Goal: Task Accomplishment & Management: Use online tool/utility

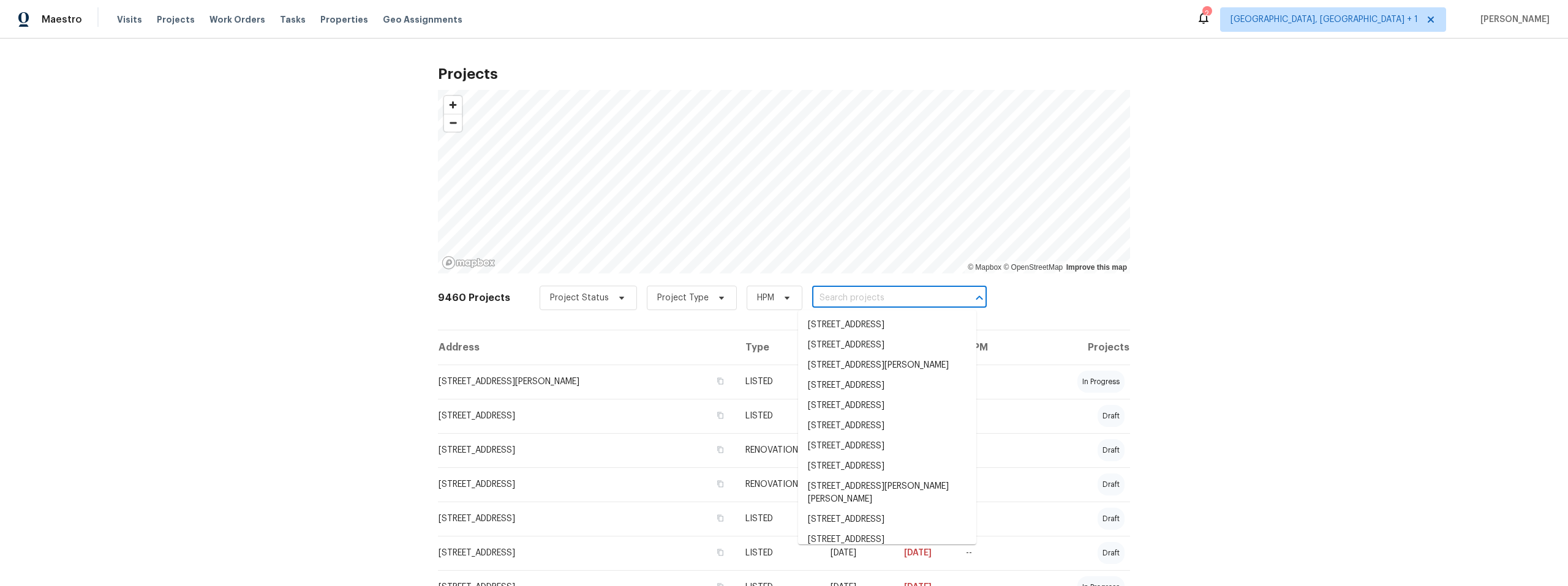
paste input "350 N Silverbell Rd"
type input "350 N Silverbell Rd"
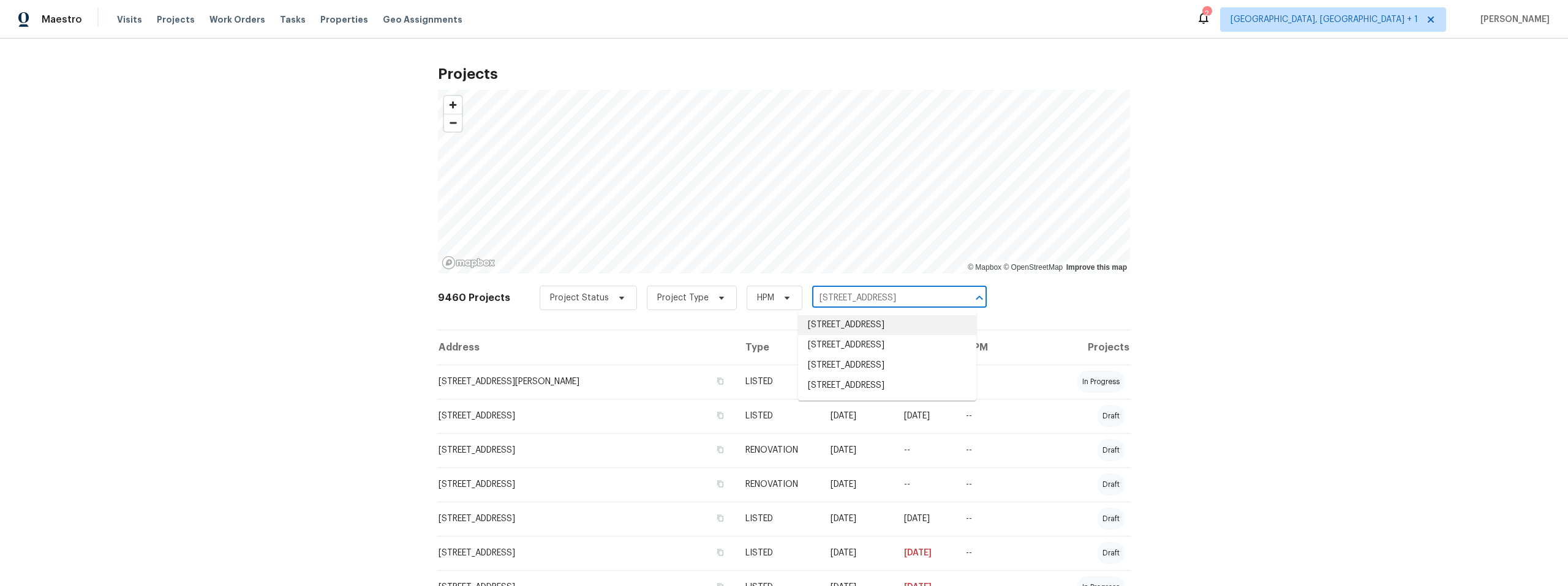
click at [848, 325] on li "350 N Silverbell Rd Apt 95, Tucson, AZ 85745" at bounding box center [888, 325] width 178 height 20
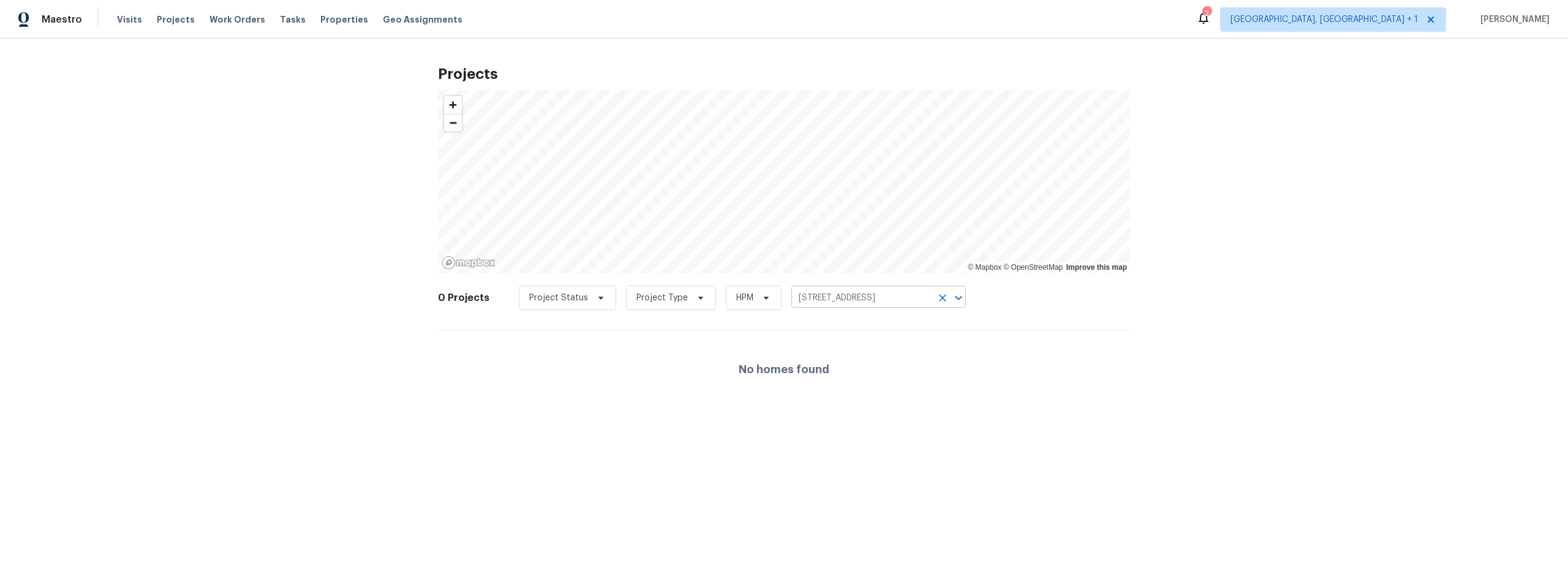
click at [874, 297] on input "350 N Silverbell Rd Apt 95, Tucson, AZ 85745" at bounding box center [862, 298] width 140 height 19
click at [916, 299] on input "350 N Silverbell Rd Apt 95, Tucson, AZ 85745" at bounding box center [862, 298] width 140 height 19
click at [921, 296] on input "350 N Silverbell Rd on, AZ 85745" at bounding box center [862, 298] width 140 height 19
type input "350 N Silverbell Rd"
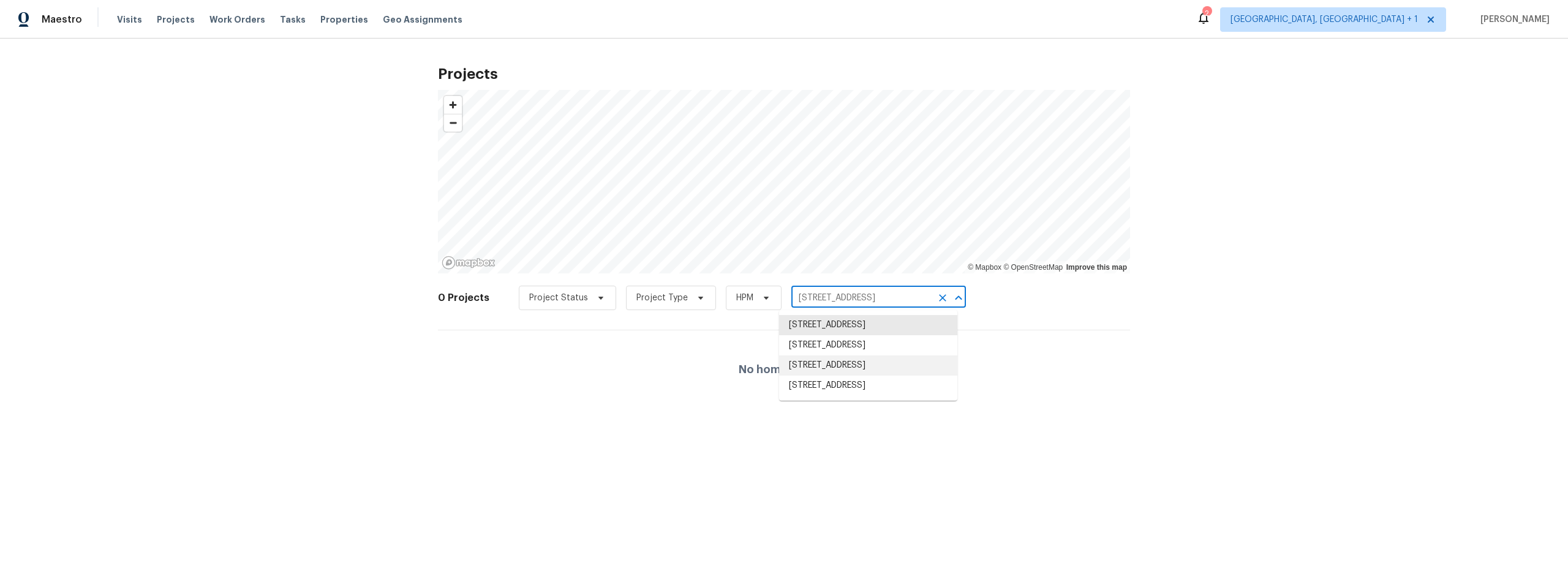
click at [865, 374] on li "350 N Silverbell Rd Apt 8, Tucson, AZ 85745" at bounding box center [868, 366] width 178 height 20
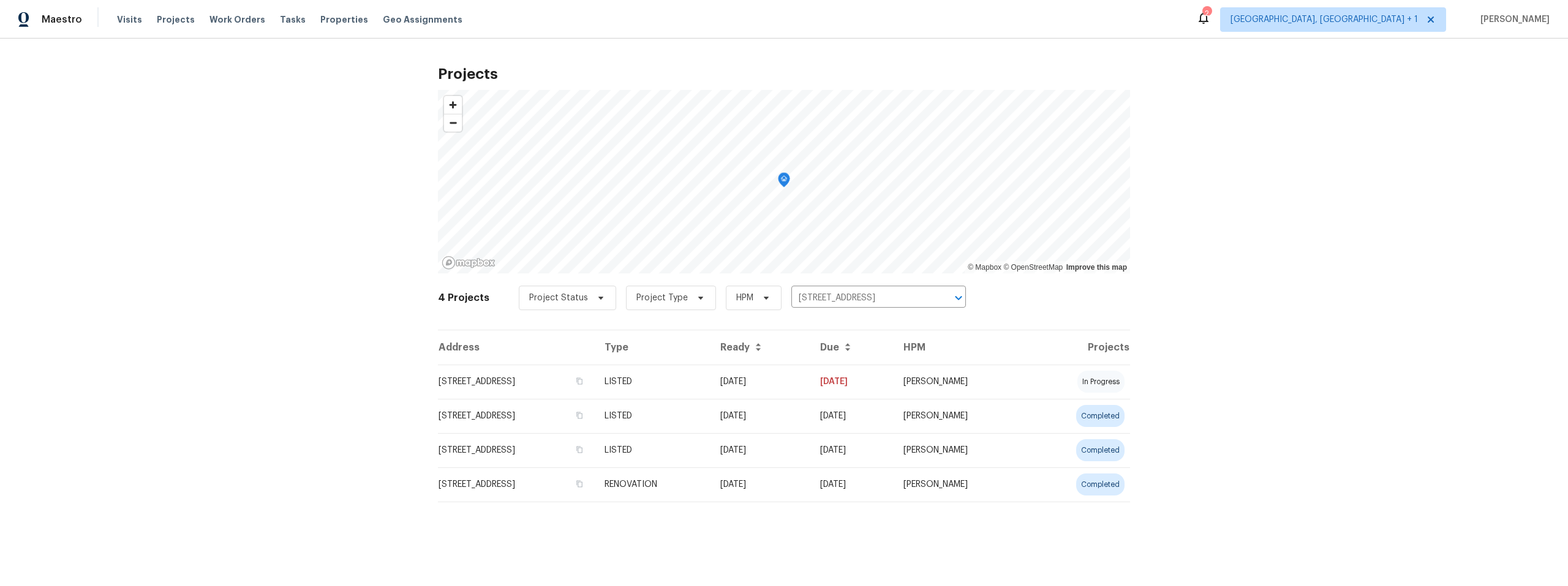
click at [479, 381] on td "350 N Silverbell Rd Apt 8, Tucson, AZ 85745" at bounding box center [516, 382] width 157 height 34
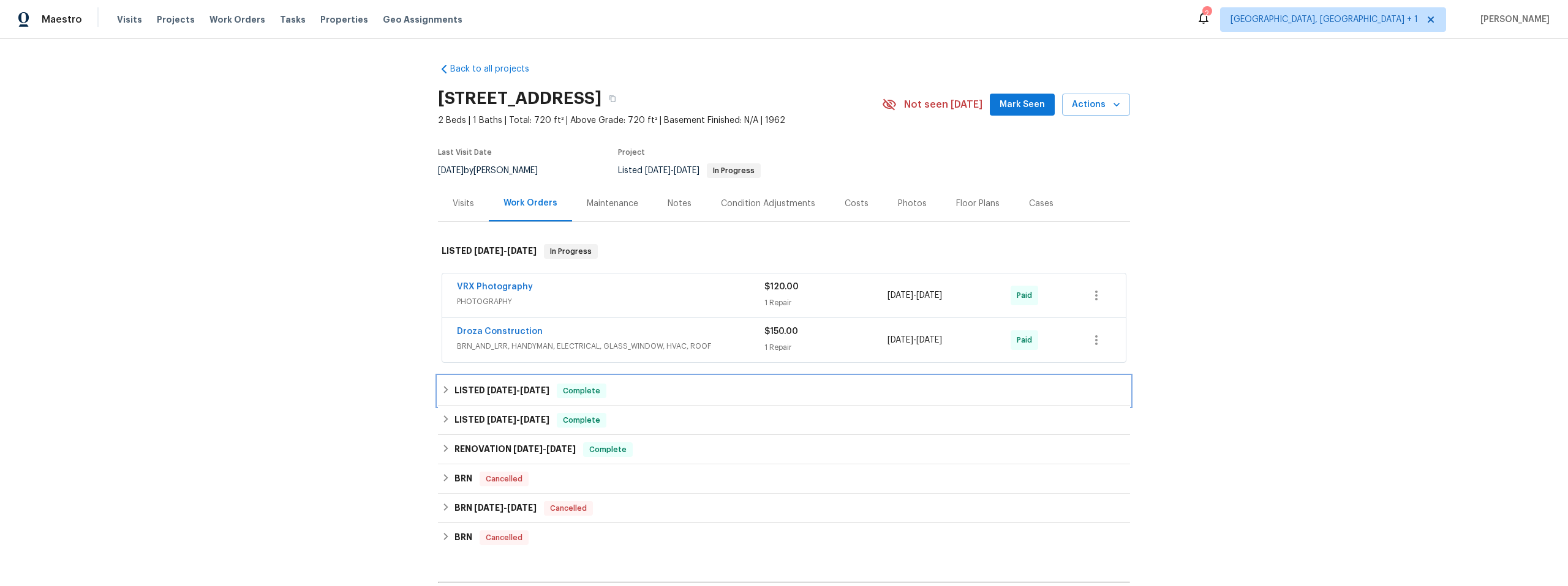
drag, startPoint x: 440, startPoint y: 389, endPoint x: 425, endPoint y: 395, distance: 16.2
click at [441, 389] on icon at bounding box center [445, 389] width 8 height 8
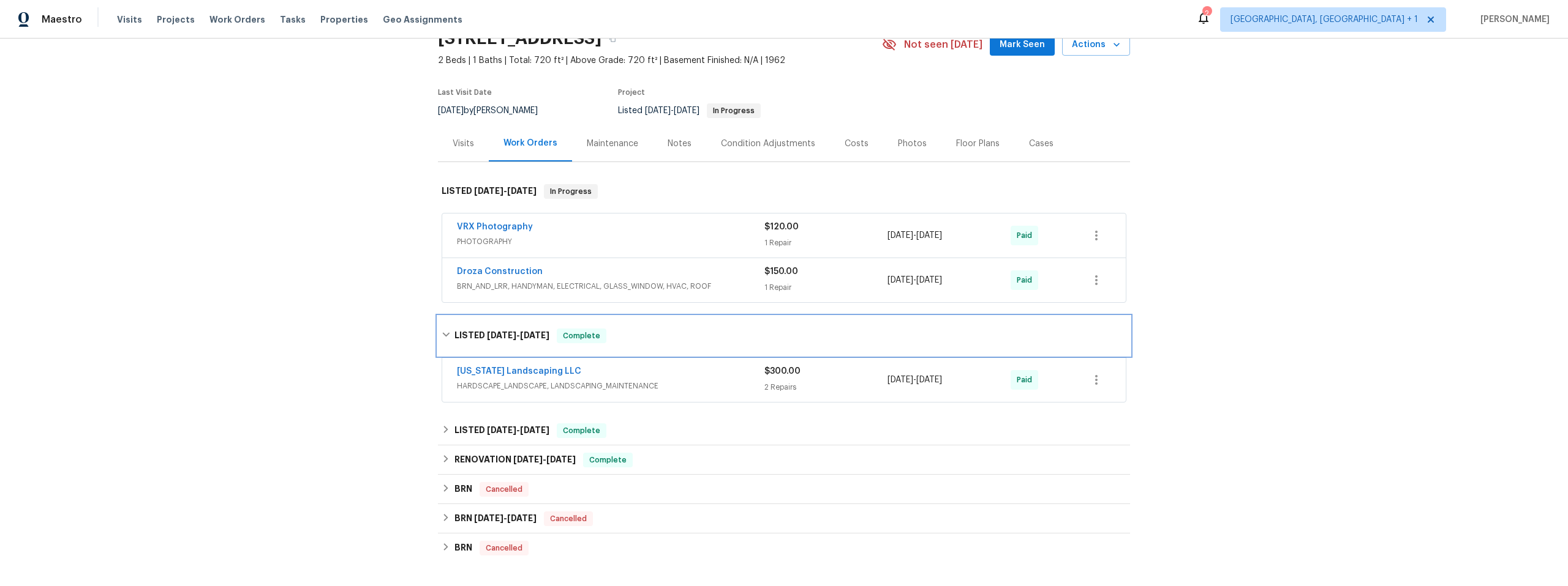
scroll to position [82, 0]
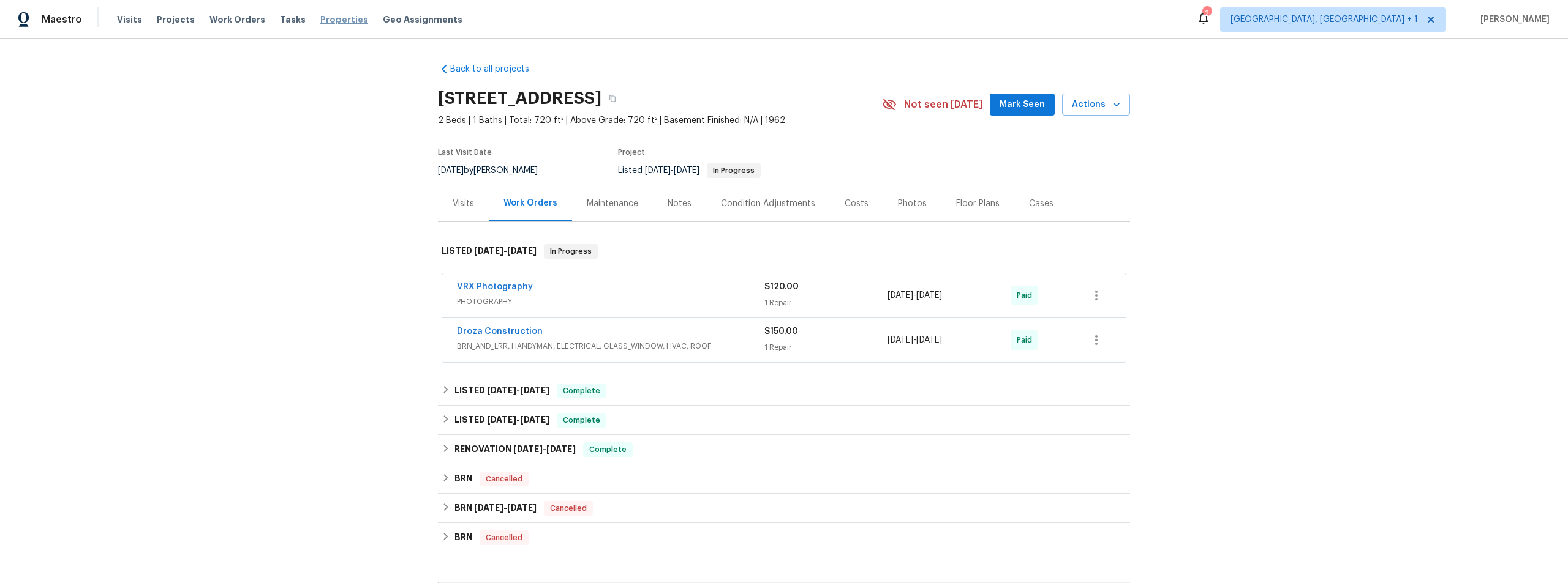
click at [321, 17] on span "Properties" at bounding box center [344, 20] width 47 height 12
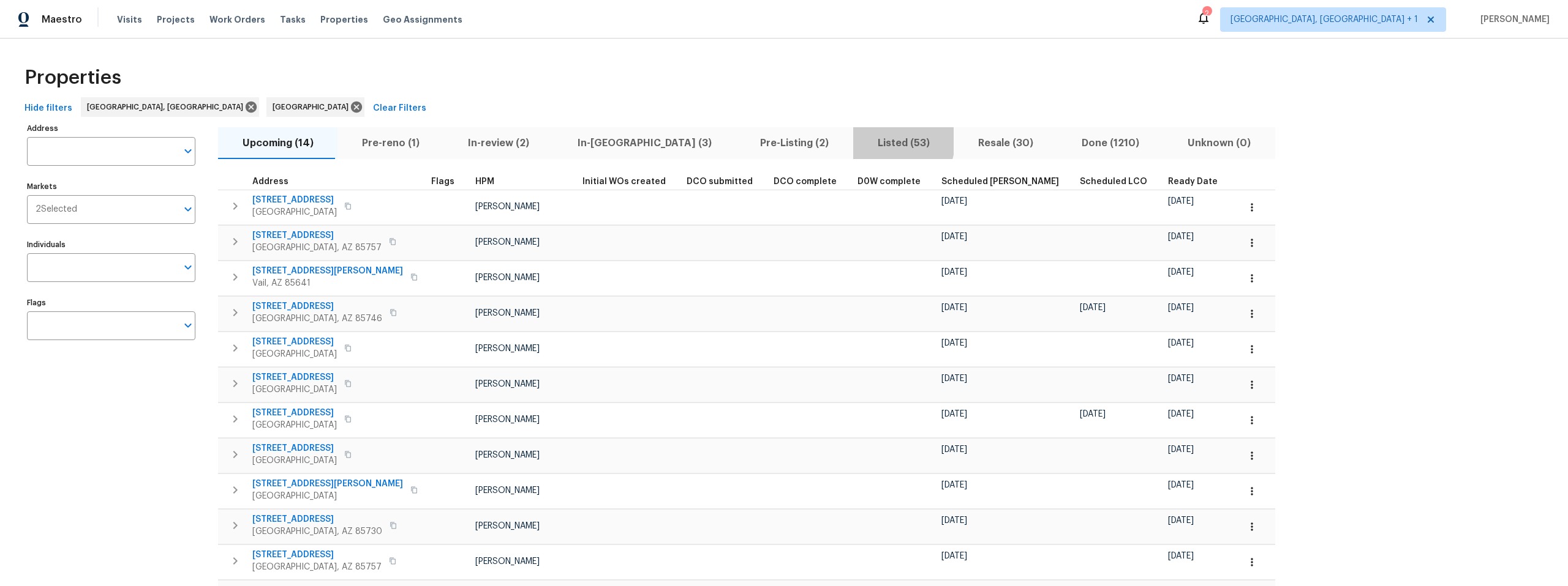
drag, startPoint x: 783, startPoint y: 137, endPoint x: 802, endPoint y: 160, distance: 29.8
click at [861, 138] on span "Listed (53)" at bounding box center [903, 143] width 86 height 17
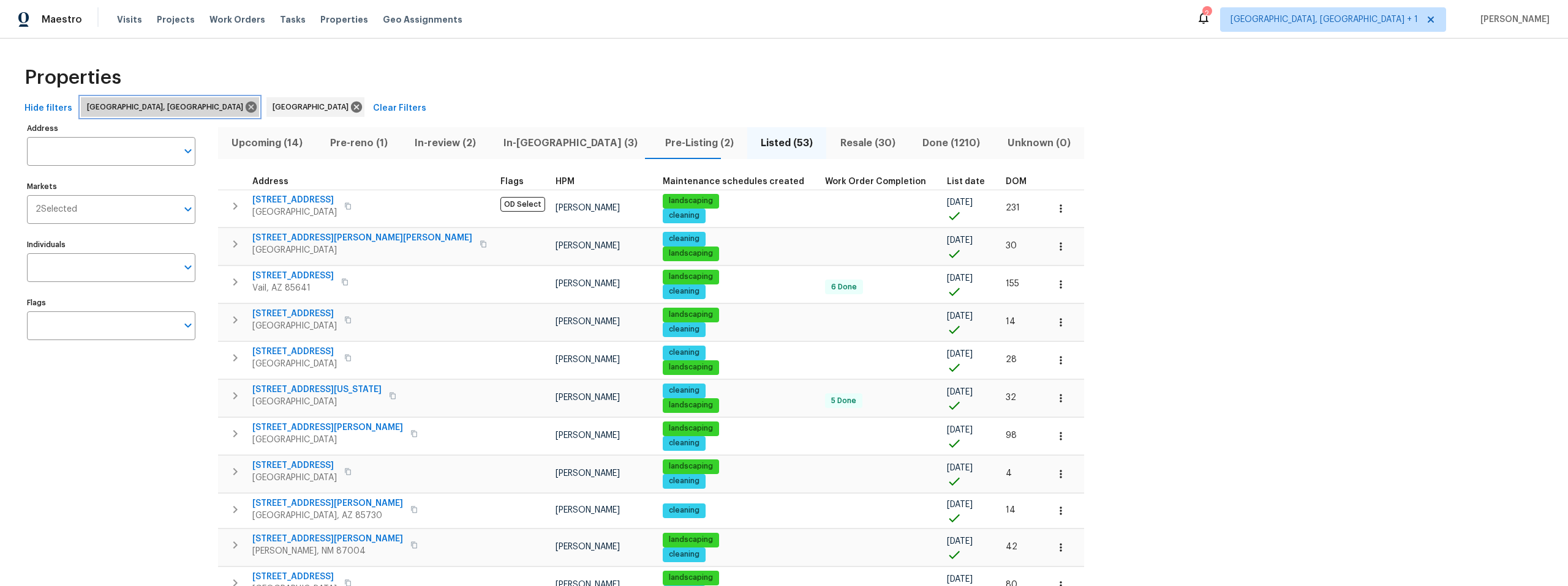
click at [245, 107] on icon at bounding box center [251, 107] width 11 height 11
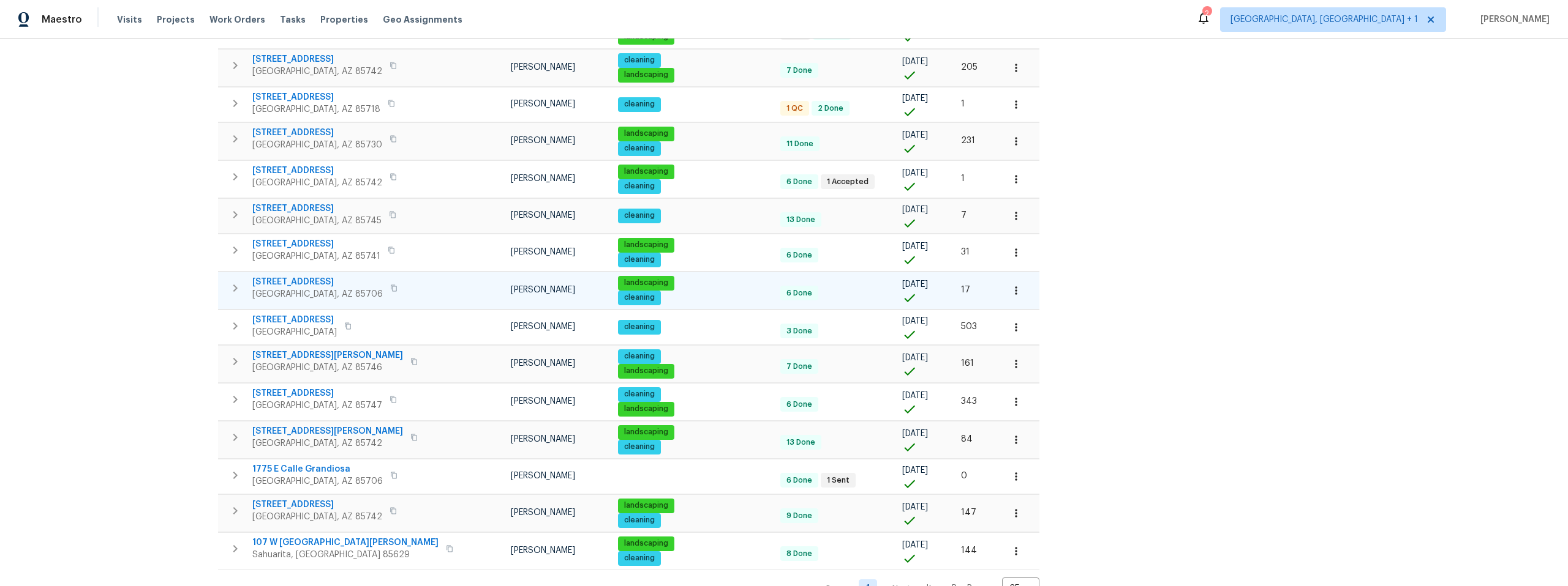
scroll to position [523, 0]
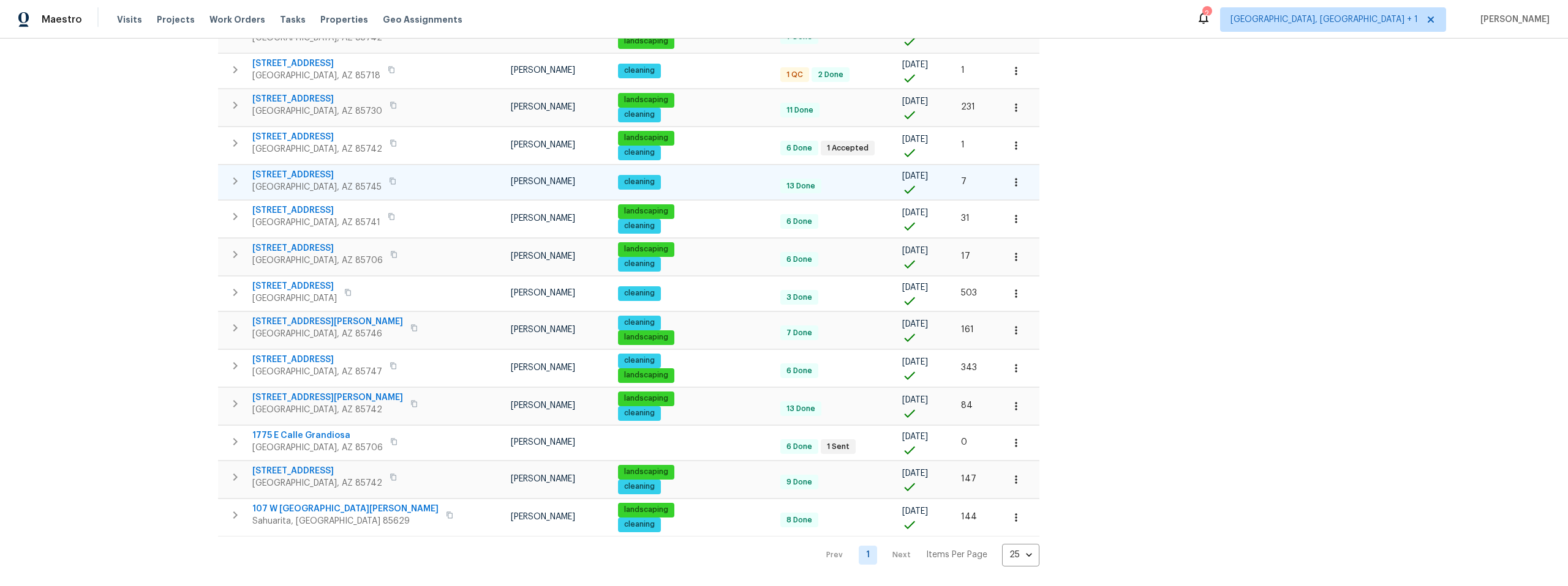
click at [314, 169] on span "350 N Silverbell Rd Apt 8" at bounding box center [317, 175] width 129 height 12
click at [303, 204] on span "3530 W Ethan Crossing Ln" at bounding box center [317, 210] width 128 height 12
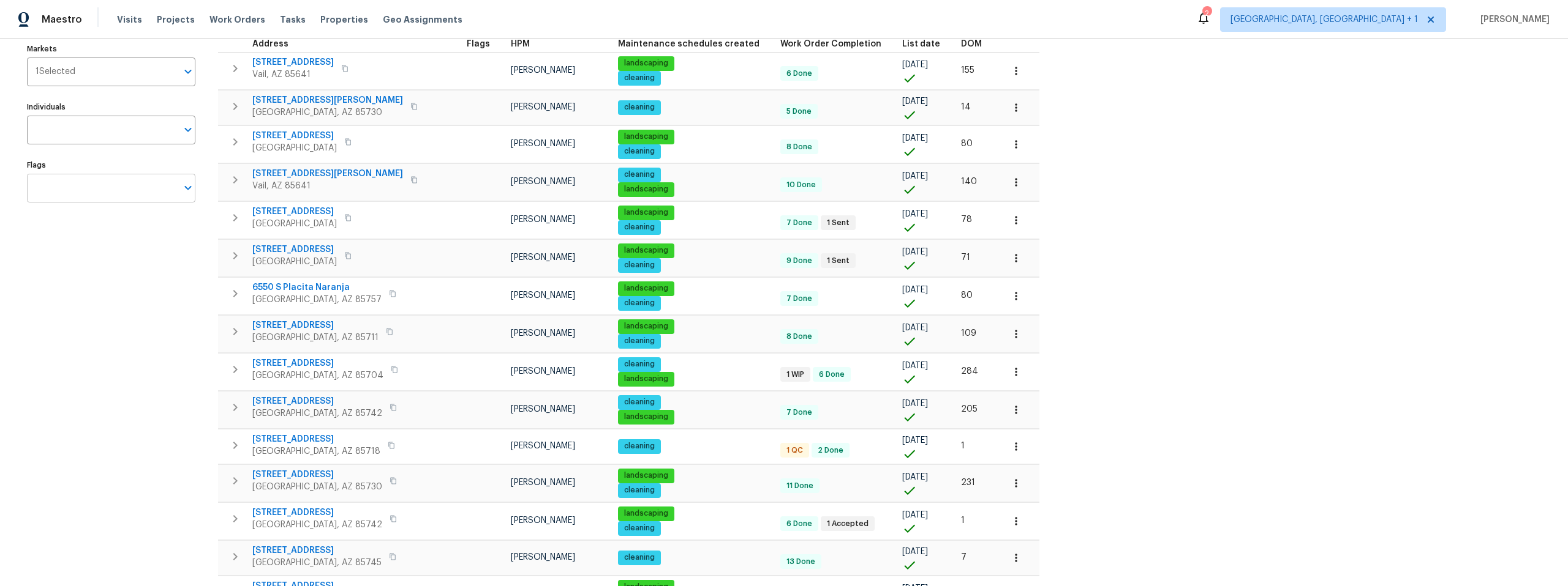
scroll to position [0, 0]
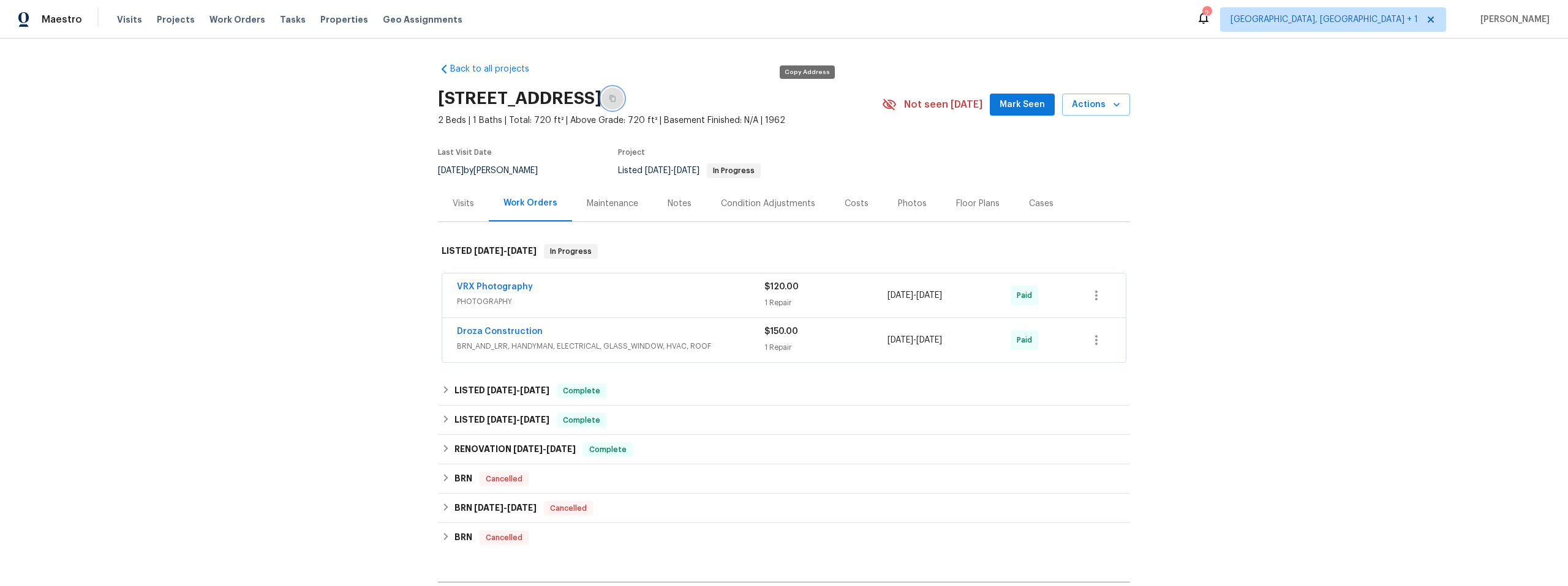
click at [616, 98] on icon "button" at bounding box center [613, 98] width 7 height 7
click at [640, 336] on div "Droza Construction" at bounding box center [611, 333] width 308 height 15
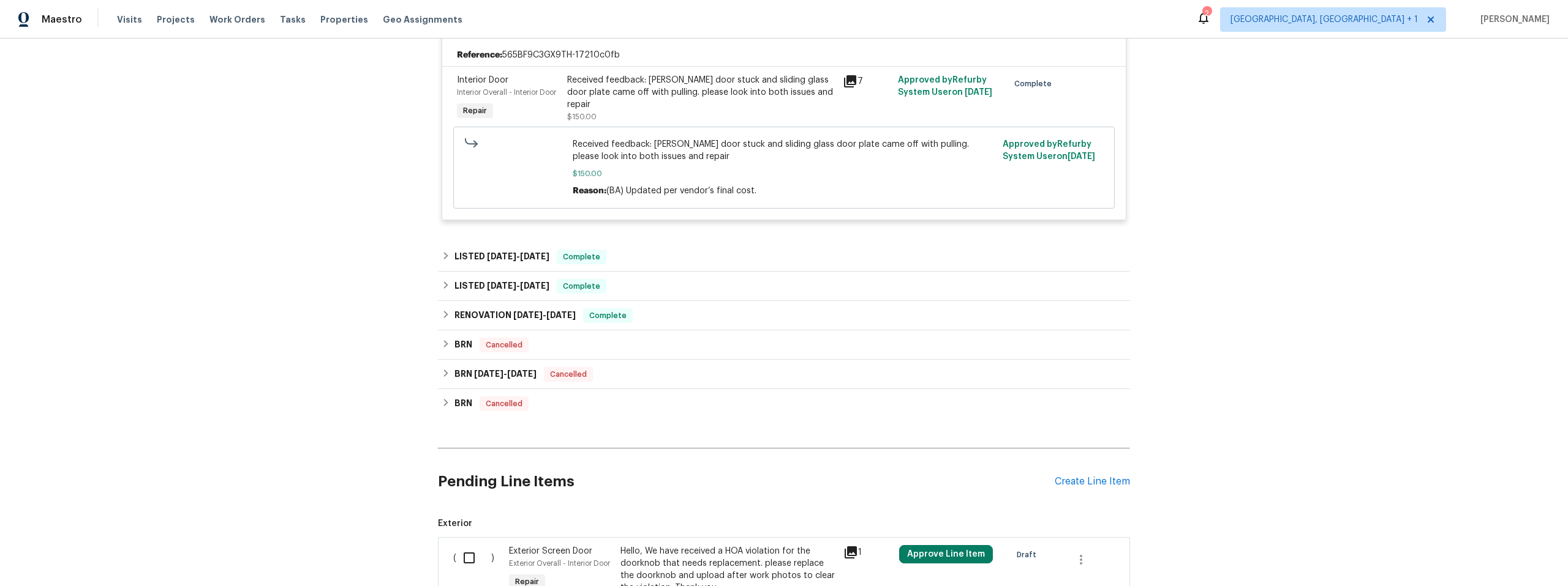
scroll to position [20, 0]
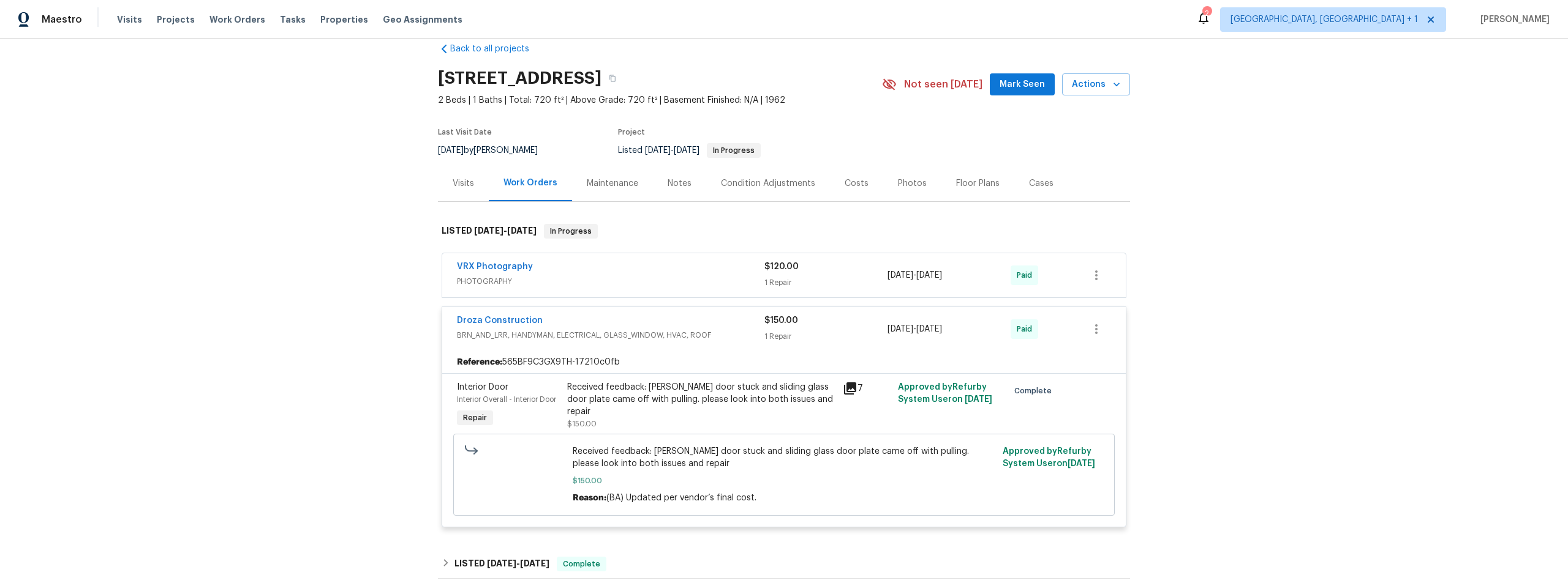
click at [580, 276] on span "PHOTOGRAPHY" at bounding box center [611, 281] width 308 height 12
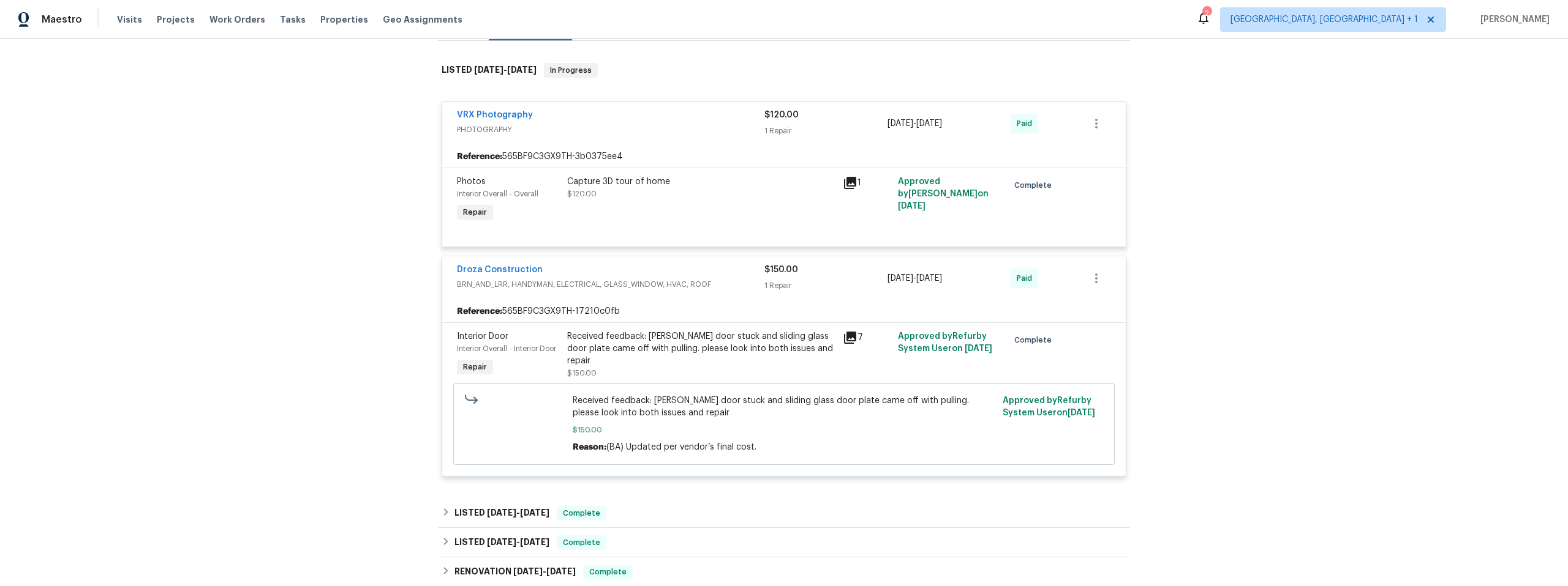
scroll to position [180, 0]
drag, startPoint x: 324, startPoint y: 310, endPoint x: 337, endPoint y: 317, distance: 14.8
click at [324, 310] on div "Back to all projects 350 N Silverbell Rd Apt 8, Tucson, AZ 85745 2 Beds | 1 Bat…" at bounding box center [784, 313] width 1568 height 548
click at [442, 510] on icon at bounding box center [445, 513] width 8 height 8
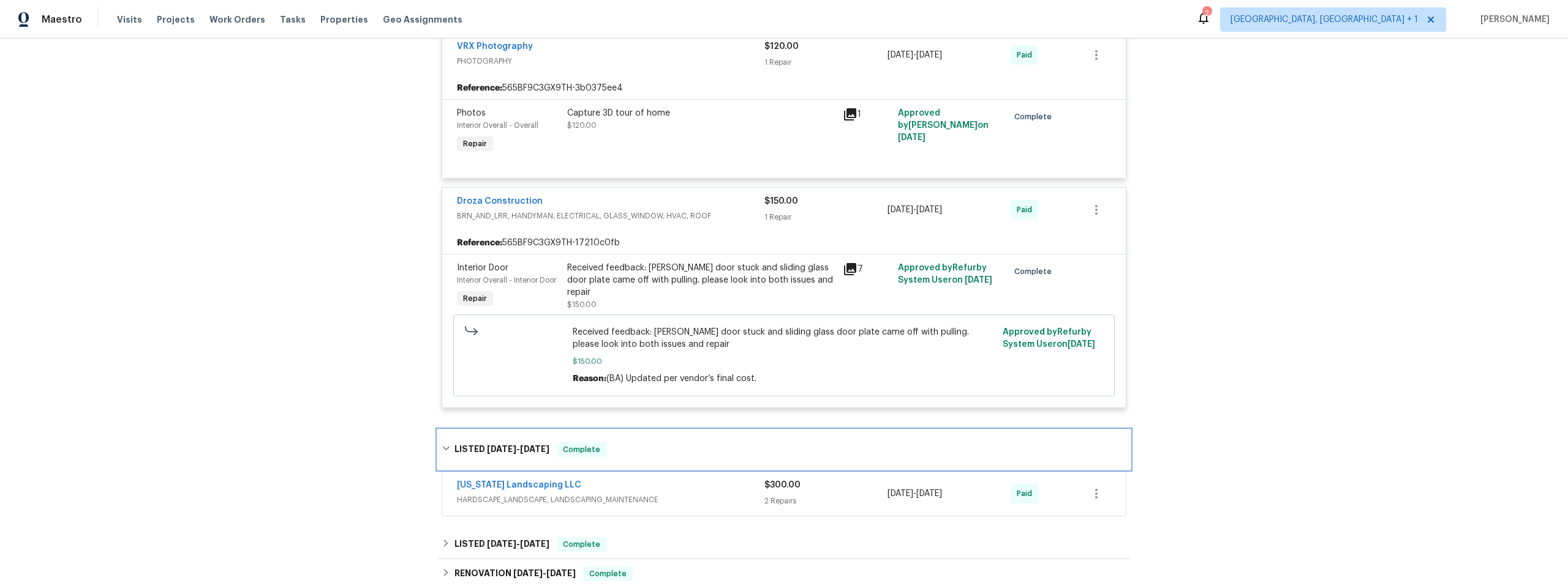
scroll to position [0, 0]
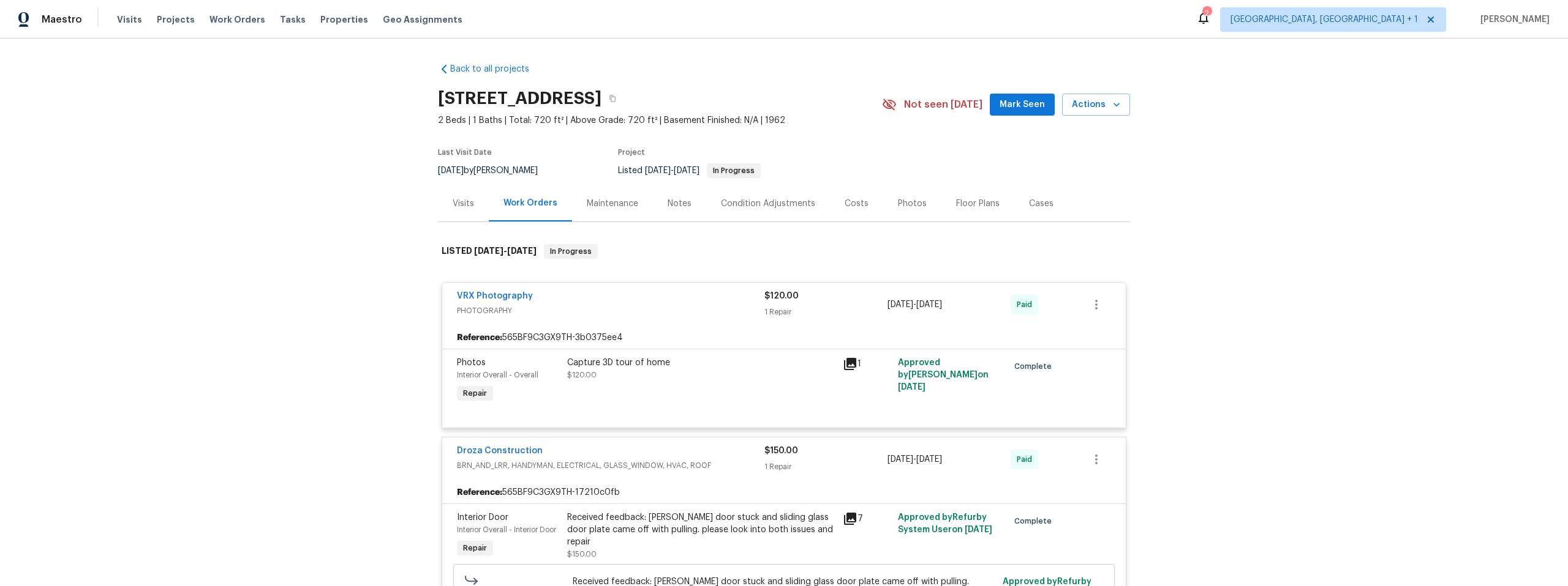
click at [294, 266] on div "Back to all projects 350 N Silverbell Rd Apt 8, Tucson, AZ 85745 2 Beds | 1 Bat…" at bounding box center [784, 313] width 1568 height 548
click at [280, 309] on div "Back to all projects 350 N Silverbell Rd Apt 8, Tucson, AZ 85745 2 Beds | 1 Bat…" at bounding box center [784, 313] width 1568 height 548
click at [457, 207] on div "Visits" at bounding box center [463, 203] width 21 height 12
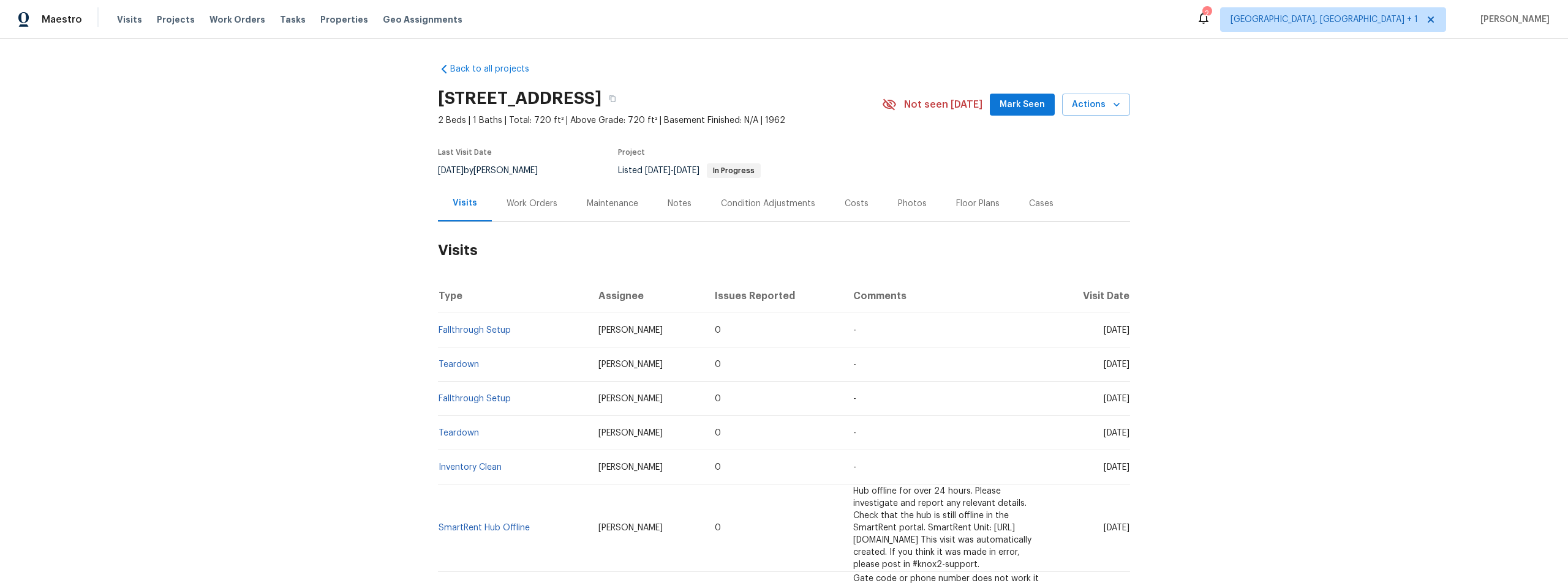
click at [278, 430] on div "Back to all projects 350 N Silverbell Rd Apt 8, Tucson, AZ 85745 2 Beds | 1 Bat…" at bounding box center [784, 313] width 1568 height 548
click at [675, 203] on div "Notes" at bounding box center [679, 203] width 24 height 12
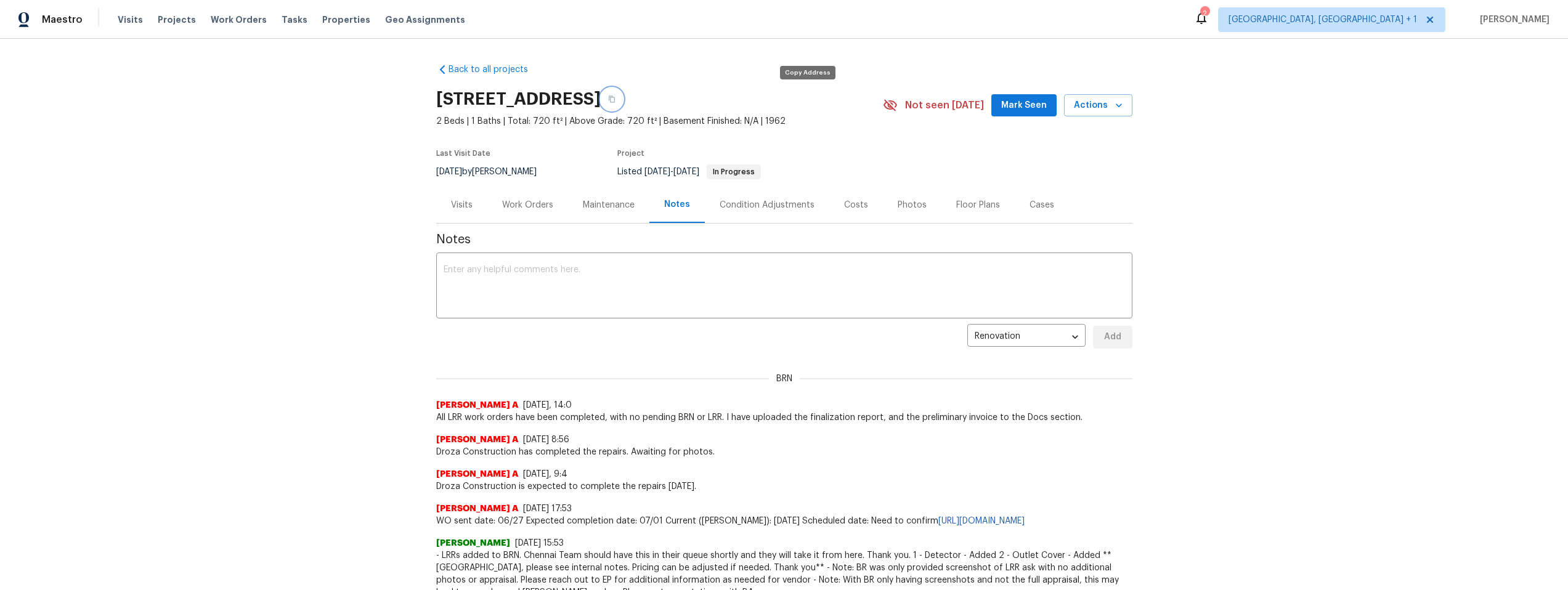
click at [615, 99] on icon "button" at bounding box center [611, 99] width 7 height 7
click at [533, 203] on div "Work Orders" at bounding box center [527, 205] width 51 height 12
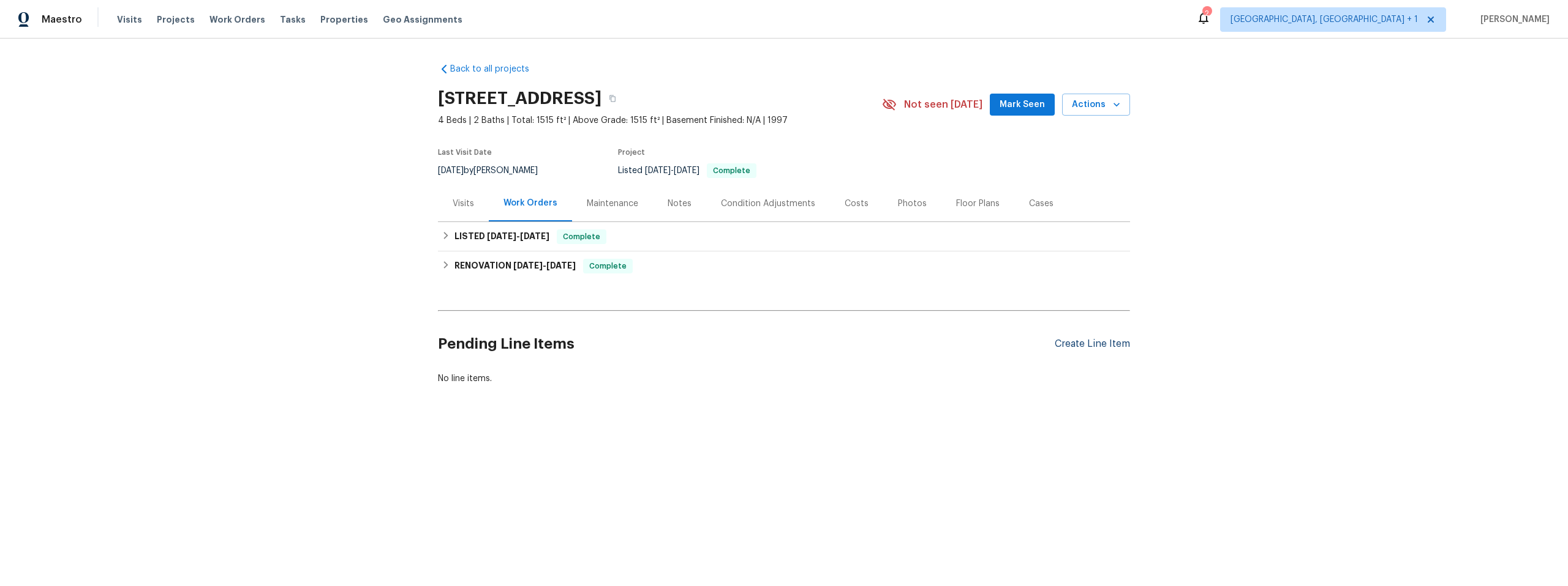
click at [1078, 345] on div "Create Line Item" at bounding box center [1092, 344] width 75 height 12
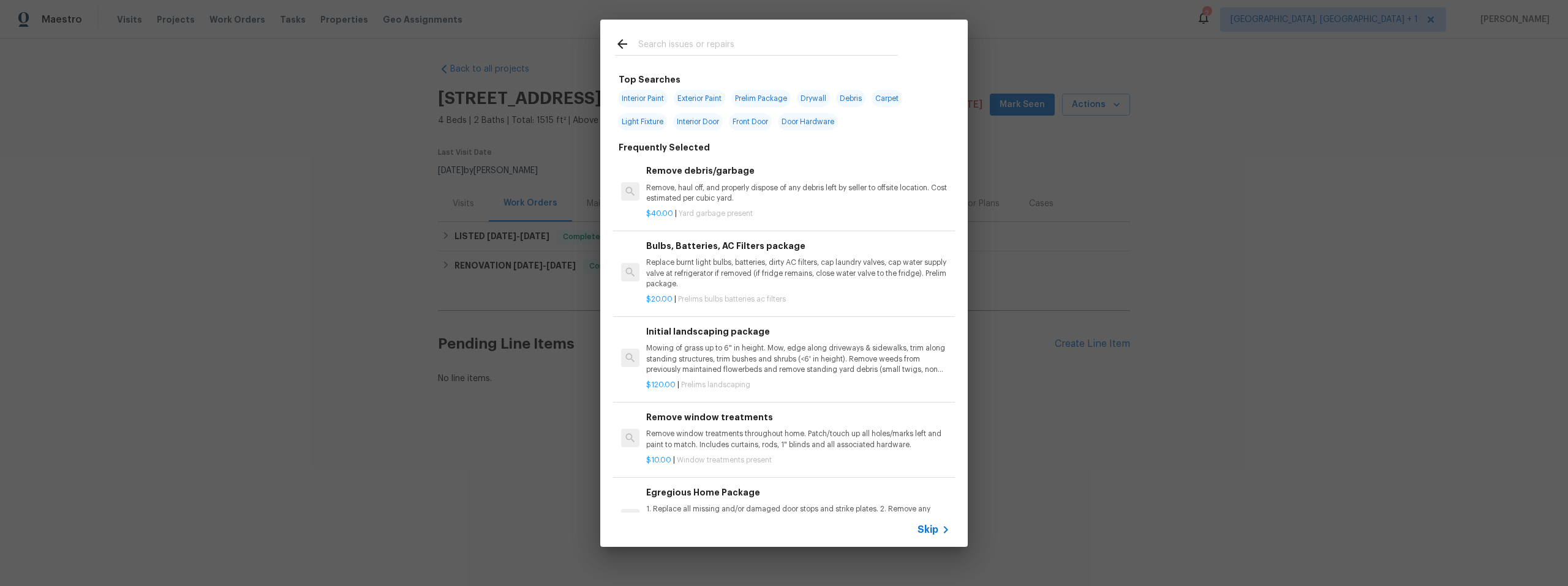
click at [709, 124] on span "Interior Door" at bounding box center [697, 122] width 49 height 17
type input "Interior Door"
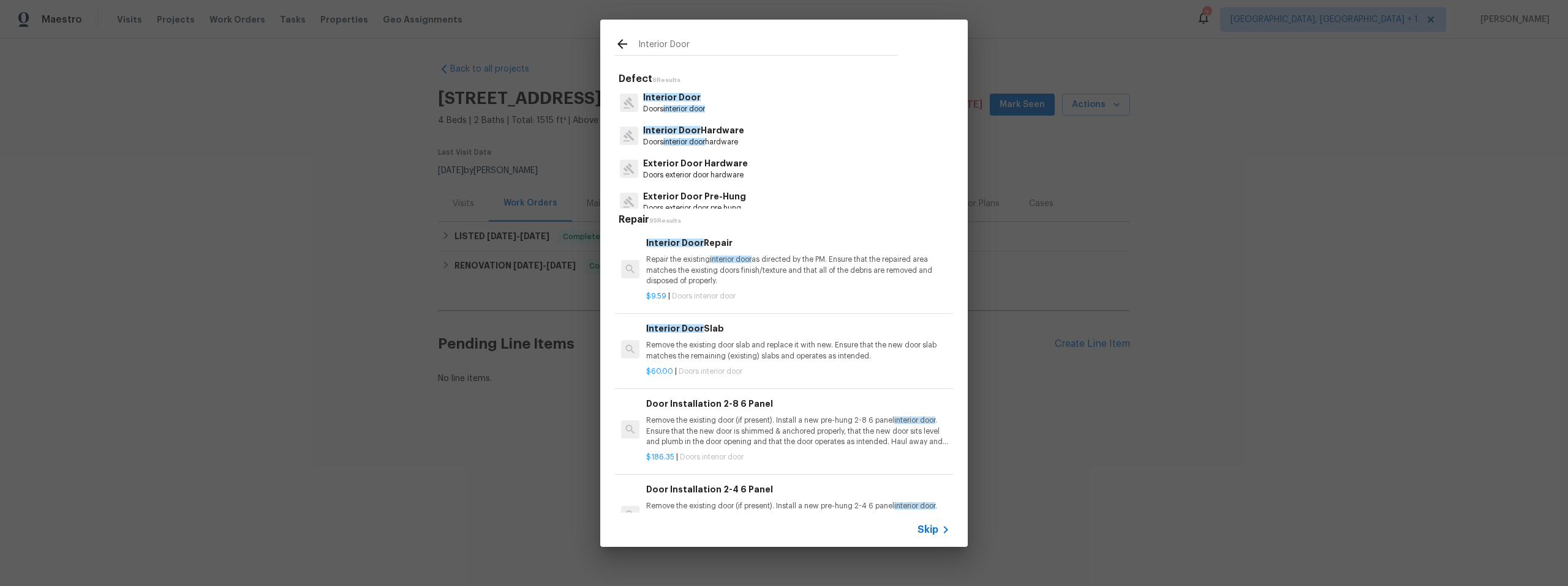
click at [685, 241] on span "Interior Door" at bounding box center [675, 242] width 58 height 8
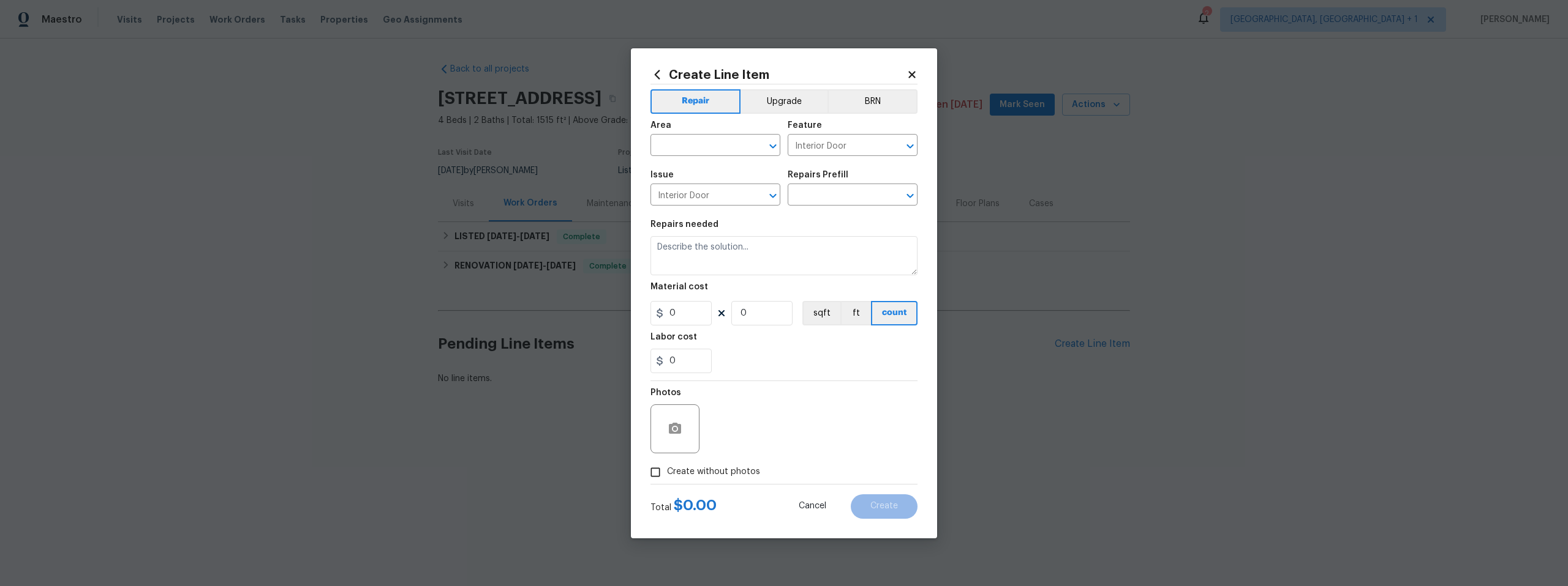
type input "Interior Door Repair $9.59"
type textarea "Repair the existing interior door as directed by the PM. Ensure that the repair…"
type input "9.59"
type input "1"
click at [913, 72] on icon at bounding box center [911, 73] width 7 height 7
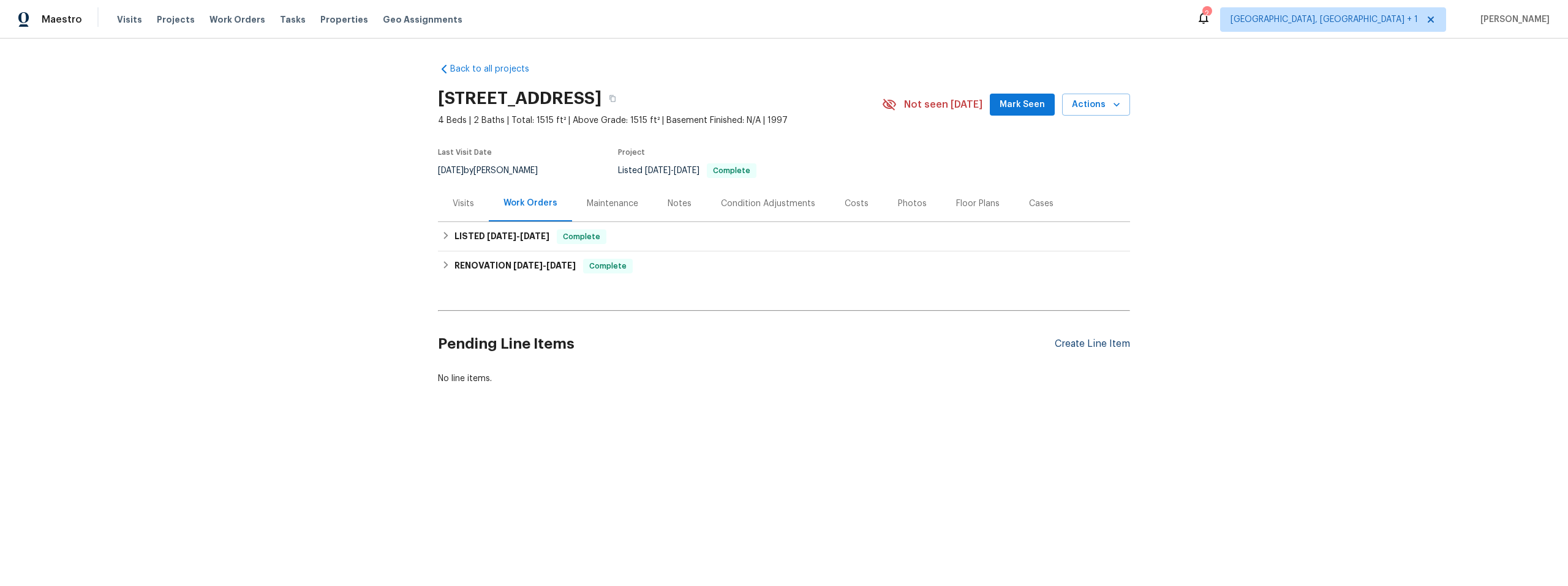
click at [1075, 342] on div "Create Line Item" at bounding box center [1092, 344] width 75 height 12
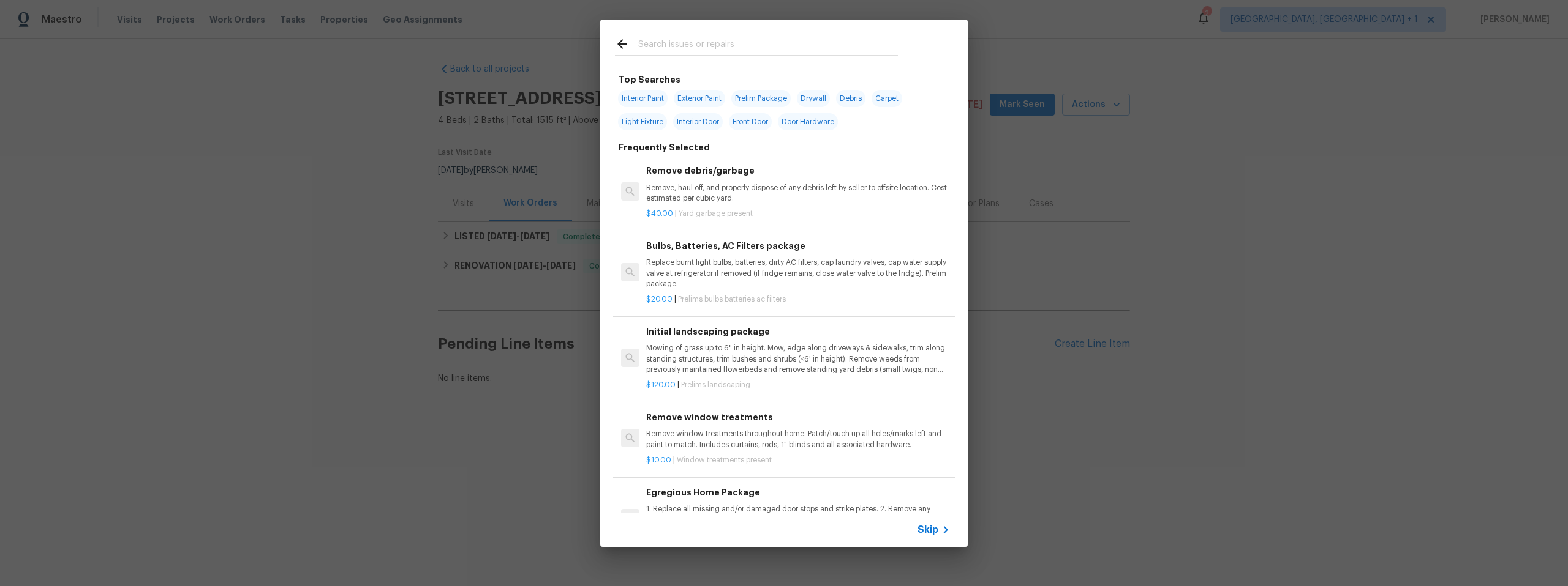
click at [684, 44] on input "text" at bounding box center [768, 46] width 259 height 19
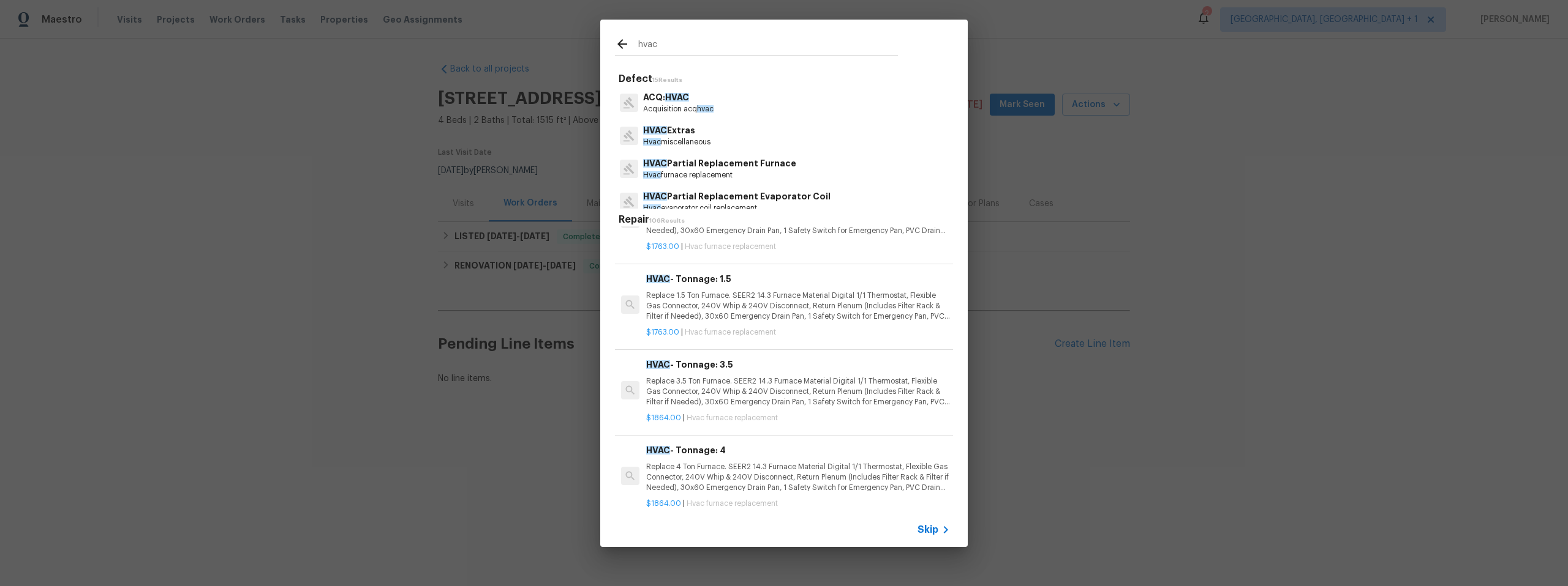
type input "hvac"
click at [678, 130] on p "HVAC Extras" at bounding box center [677, 131] width 68 height 13
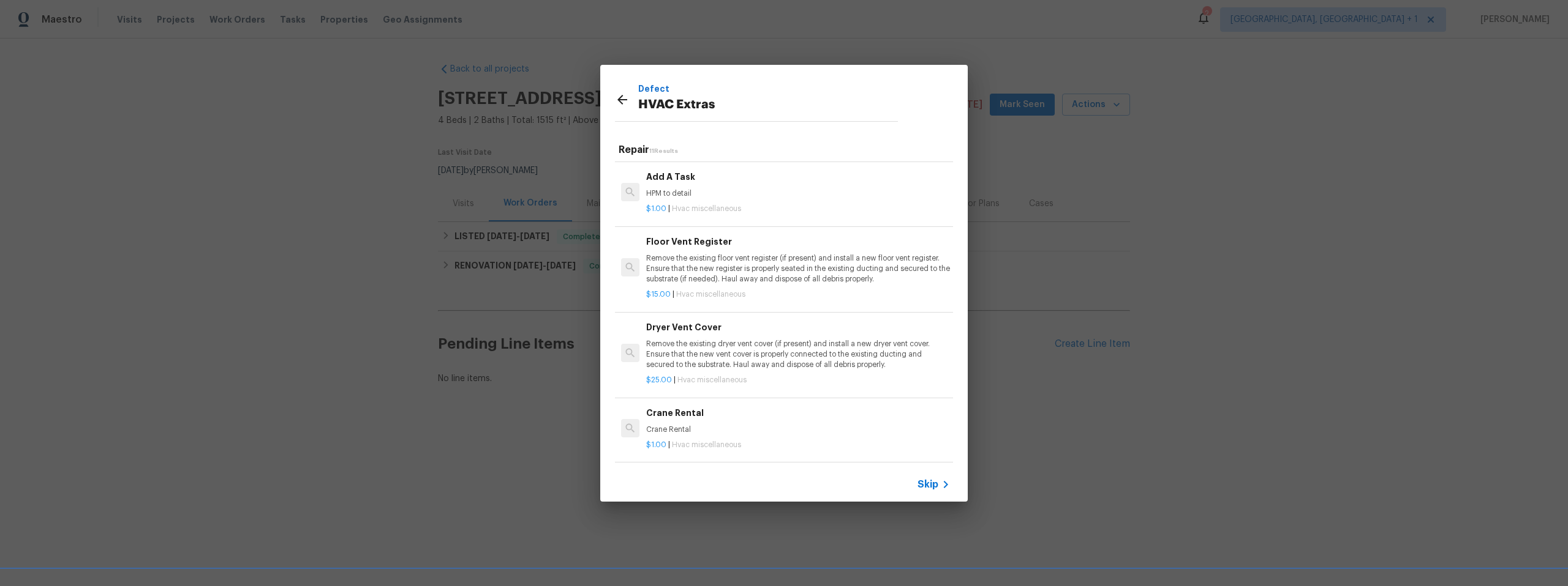
scroll to position [501, 0]
click at [678, 170] on h6 "Add A Task" at bounding box center [797, 176] width 304 height 14
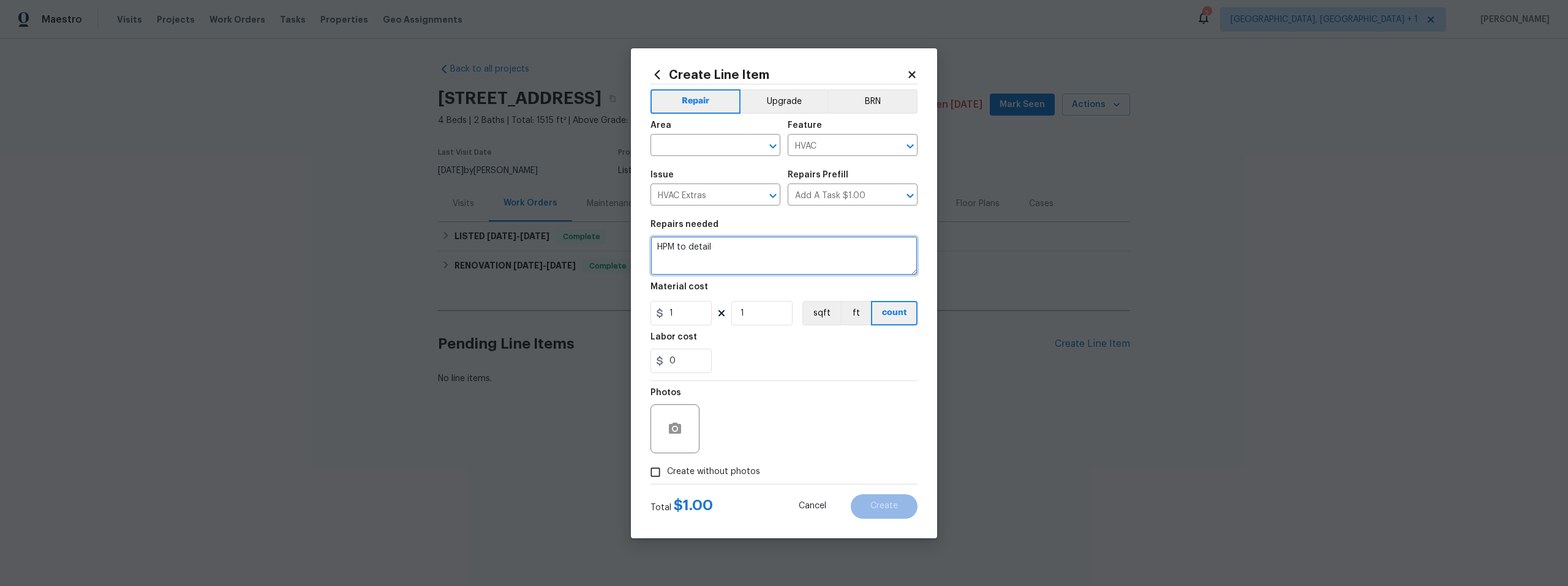
drag, startPoint x: 721, startPoint y: 247, endPoint x: 652, endPoint y: 247, distance: 69.0
click at [652, 247] on textarea "HPM to detail" at bounding box center [784, 255] width 267 height 39
type textarea "Need cost to replace"
click at [669, 311] on input "1" at bounding box center [681, 313] width 61 height 24
type input "75"
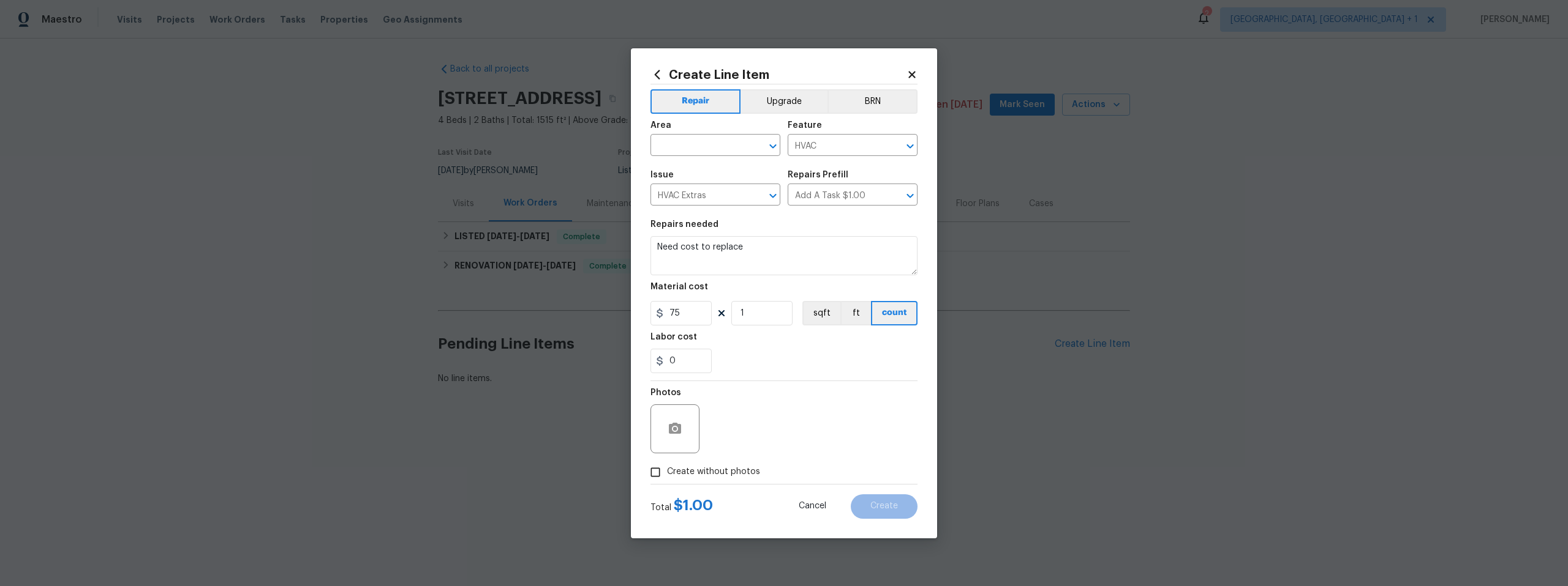
click at [780, 374] on section "Repairs needed Need cost to replace Material cost 75 1 sqft ft count Labor cost…" at bounding box center [784, 296] width 267 height 168
click at [653, 473] on input "Create without photos" at bounding box center [655, 472] width 23 height 23
checkbox input "true"
click at [784, 421] on textarea at bounding box center [813, 429] width 208 height 49
type textarea "will add"
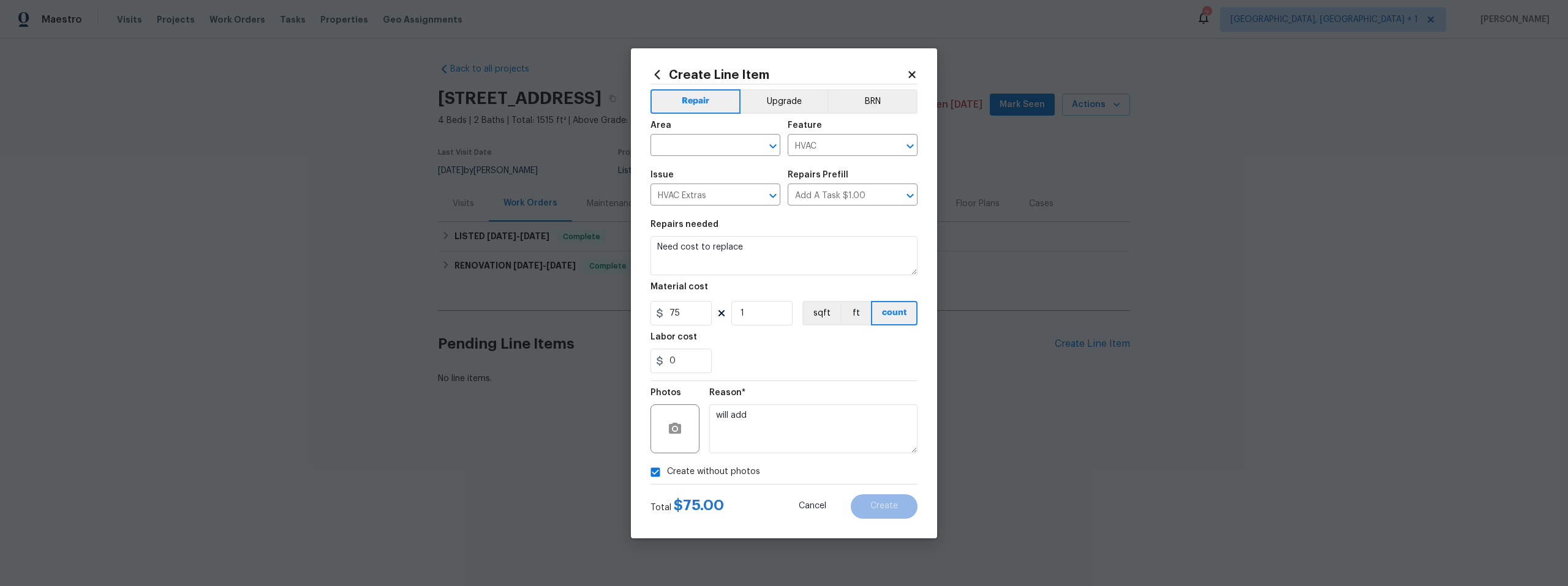
click at [830, 467] on div "Create without photos" at bounding box center [784, 472] width 267 height 23
click at [908, 74] on icon at bounding box center [912, 74] width 11 height 11
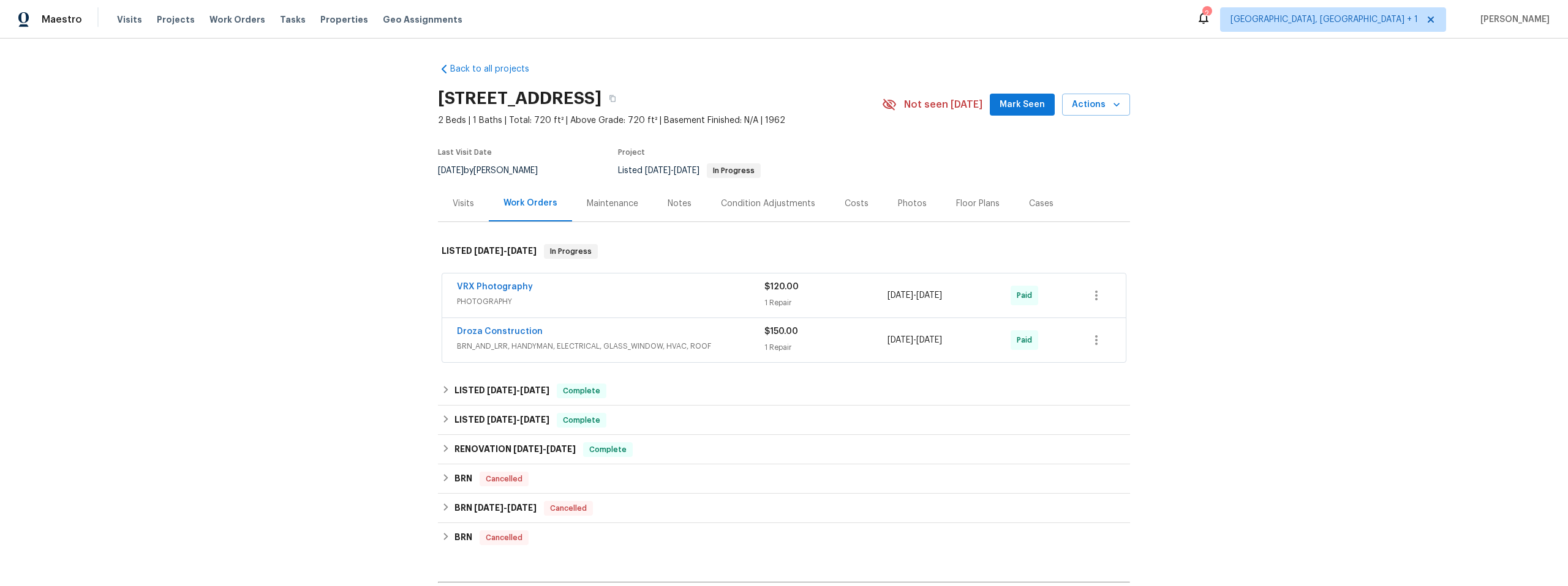
click at [667, 202] on div "Notes" at bounding box center [679, 203] width 24 height 12
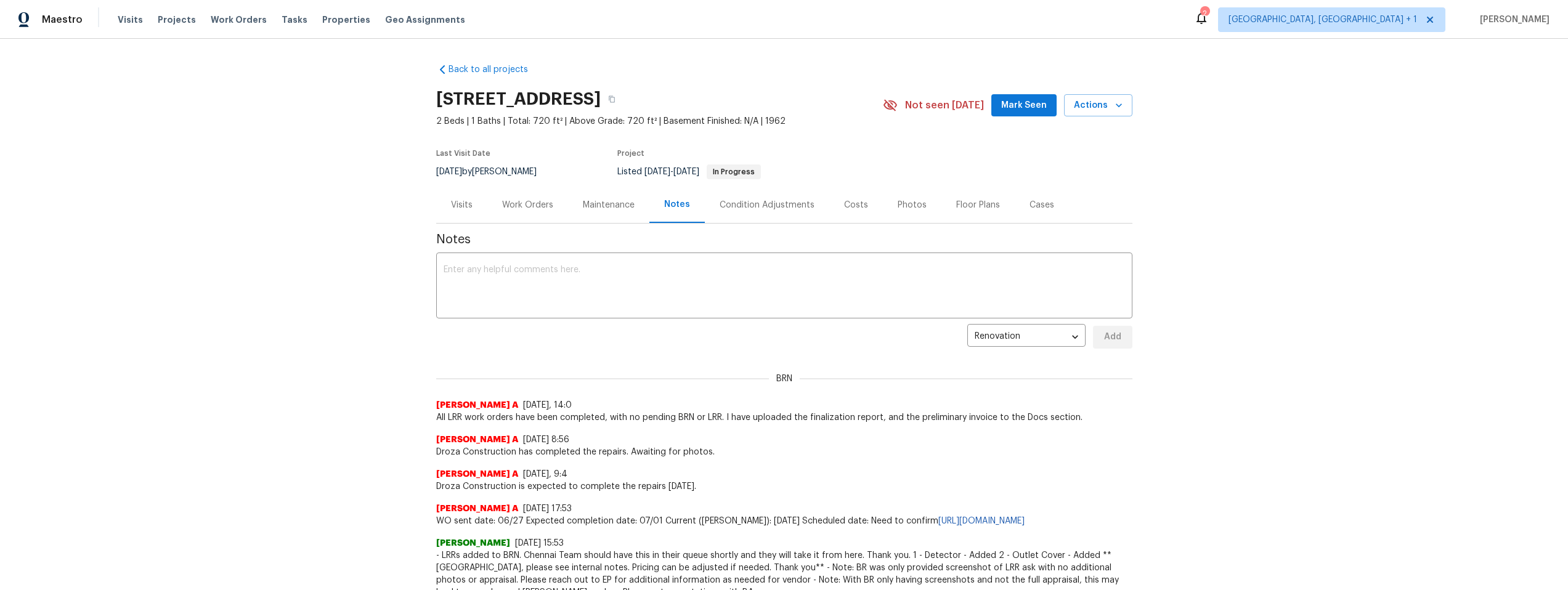
click at [522, 203] on div "Work Orders" at bounding box center [527, 205] width 51 height 12
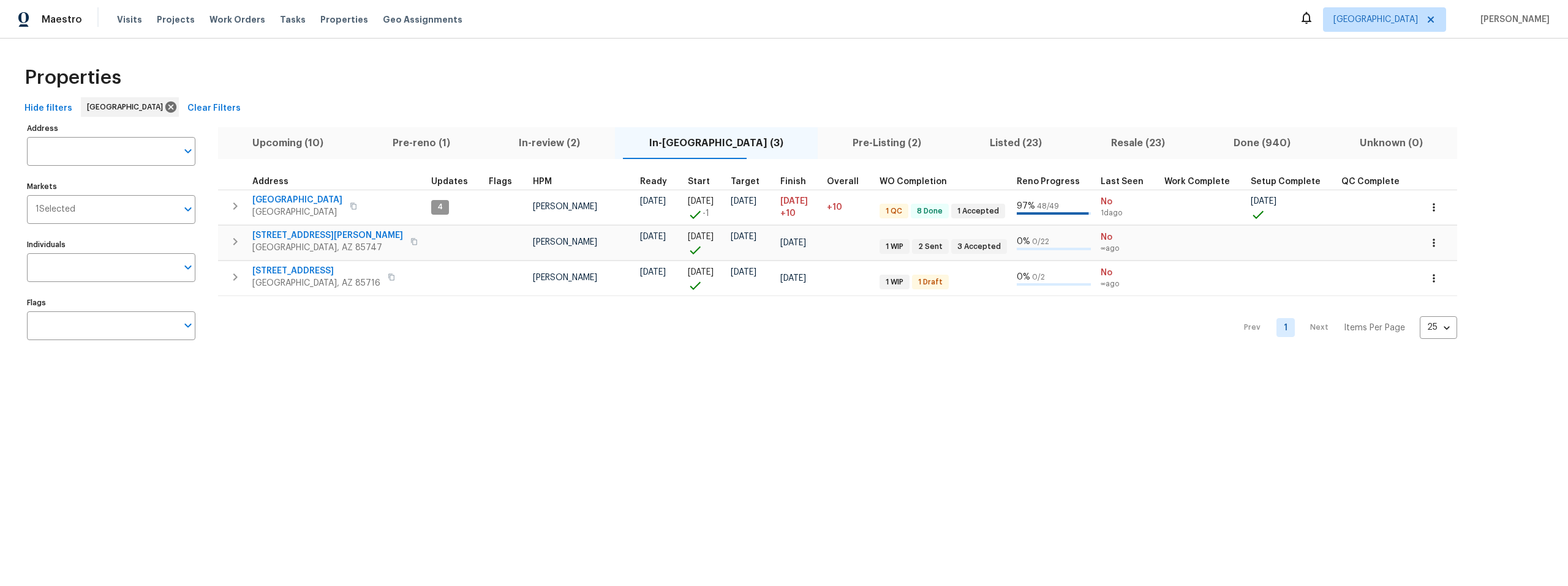
click at [679, 141] on span "In-reno (3)" at bounding box center [717, 143] width 189 height 17
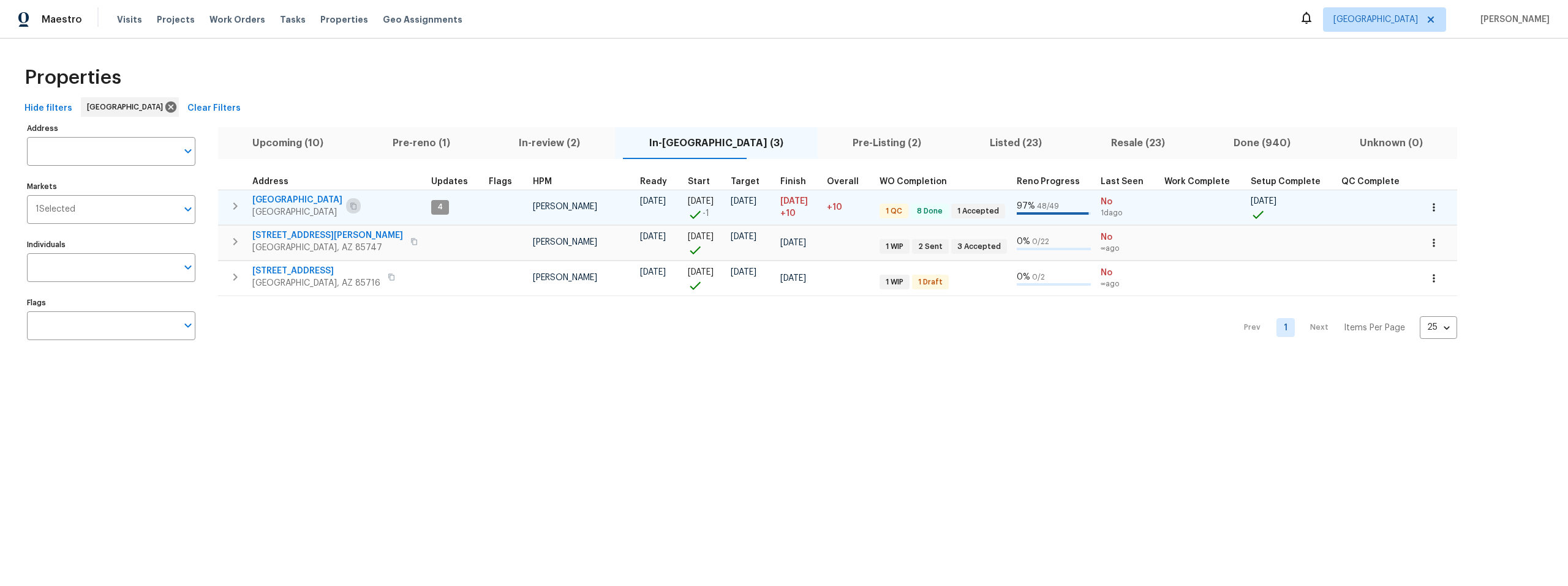
click at [349, 204] on button "button" at bounding box center [353, 206] width 15 height 17
click at [346, 201] on button "button" at bounding box center [353, 206] width 15 height 17
click at [307, 199] on span "[GEOGRAPHIC_DATA]" at bounding box center [297, 200] width 90 height 12
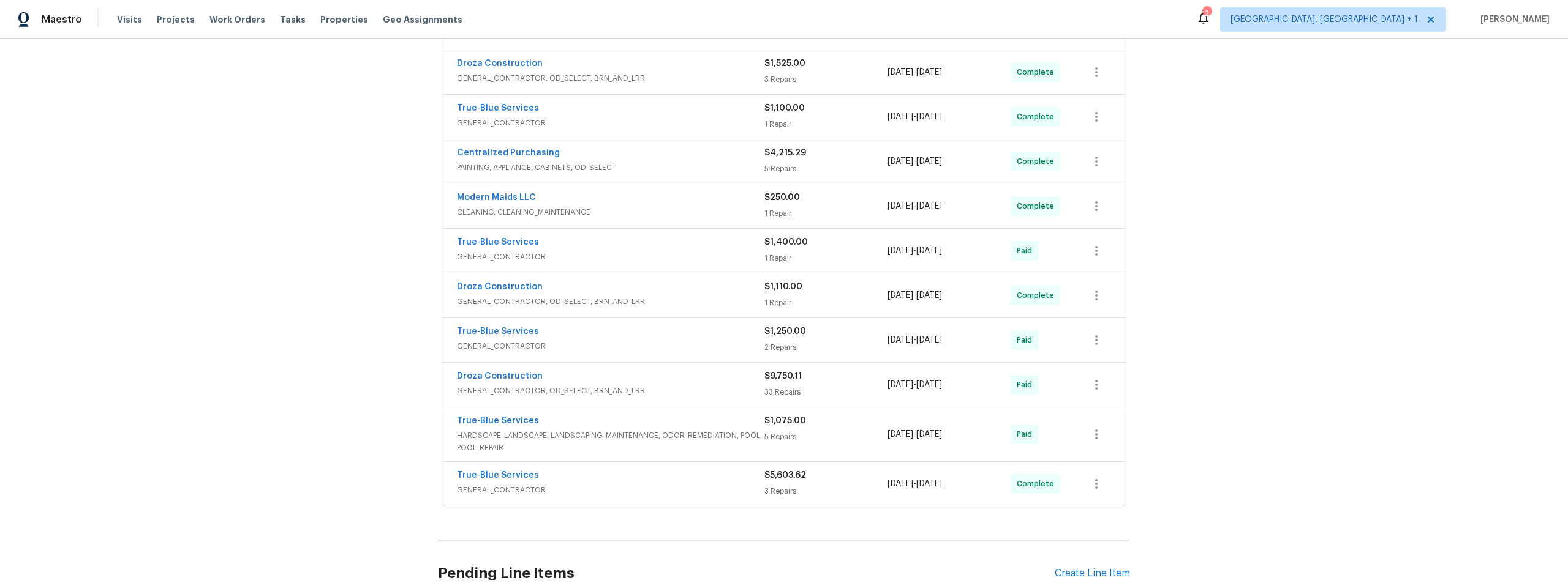
scroll to position [130, 0]
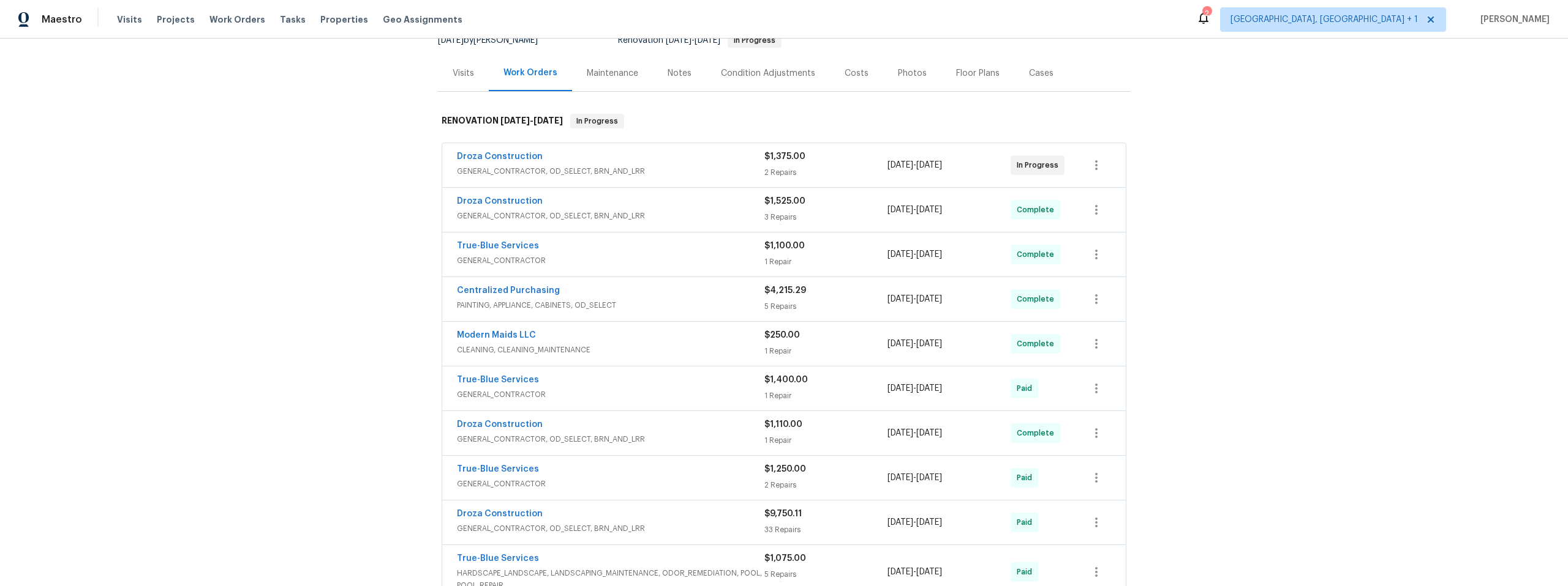
click at [494, 151] on span "Droza Construction" at bounding box center [500, 156] width 86 height 12
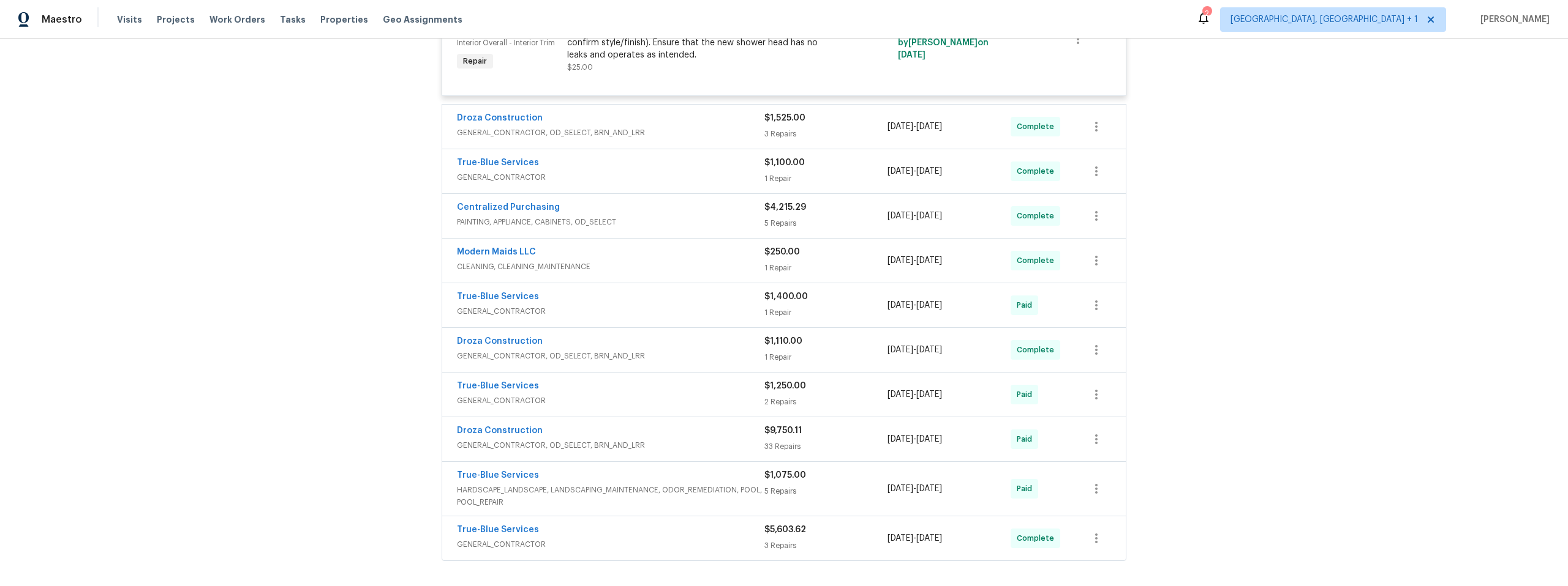
scroll to position [595, 0]
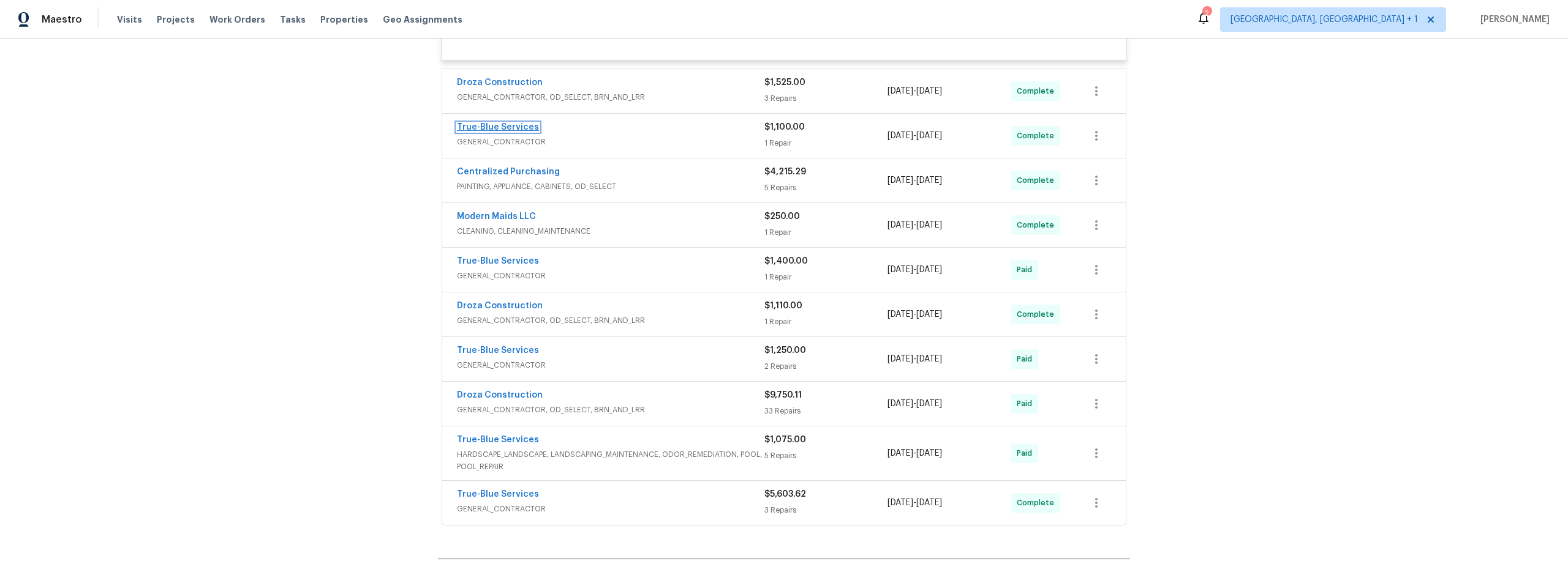
click at [494, 126] on link "True-Blue Services" at bounding box center [498, 126] width 82 height 8
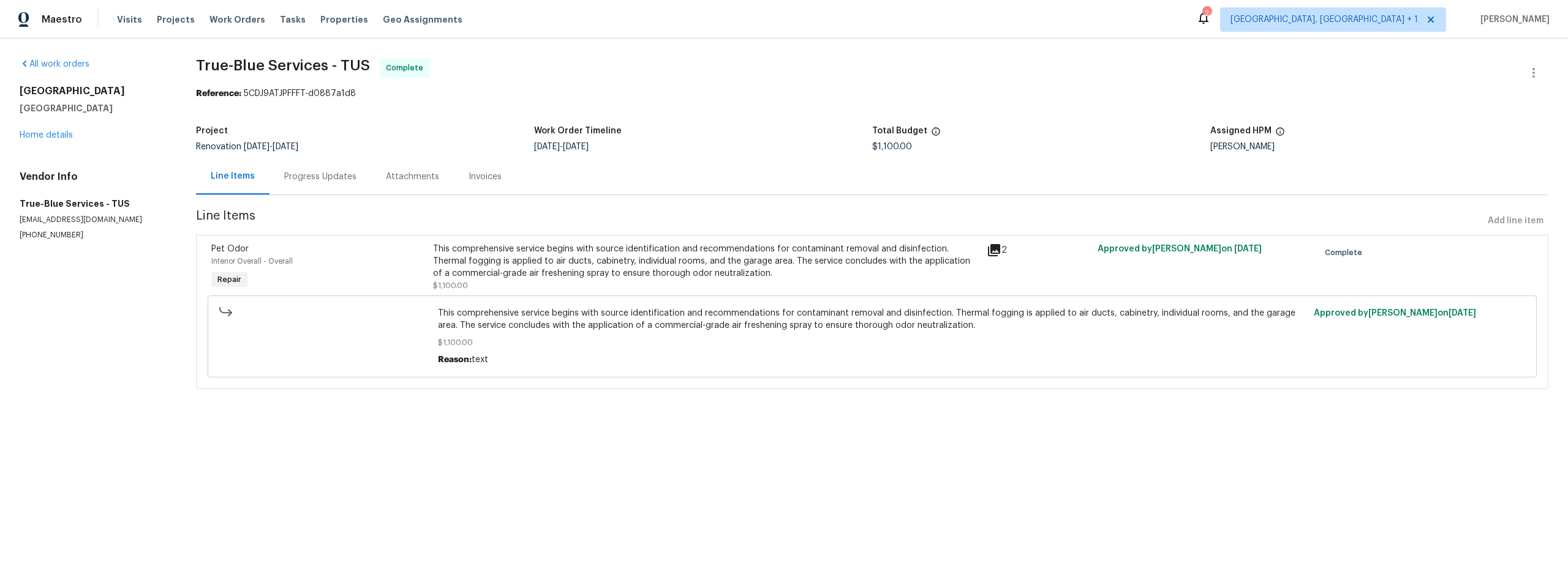
click at [989, 251] on icon at bounding box center [995, 251] width 15 height 15
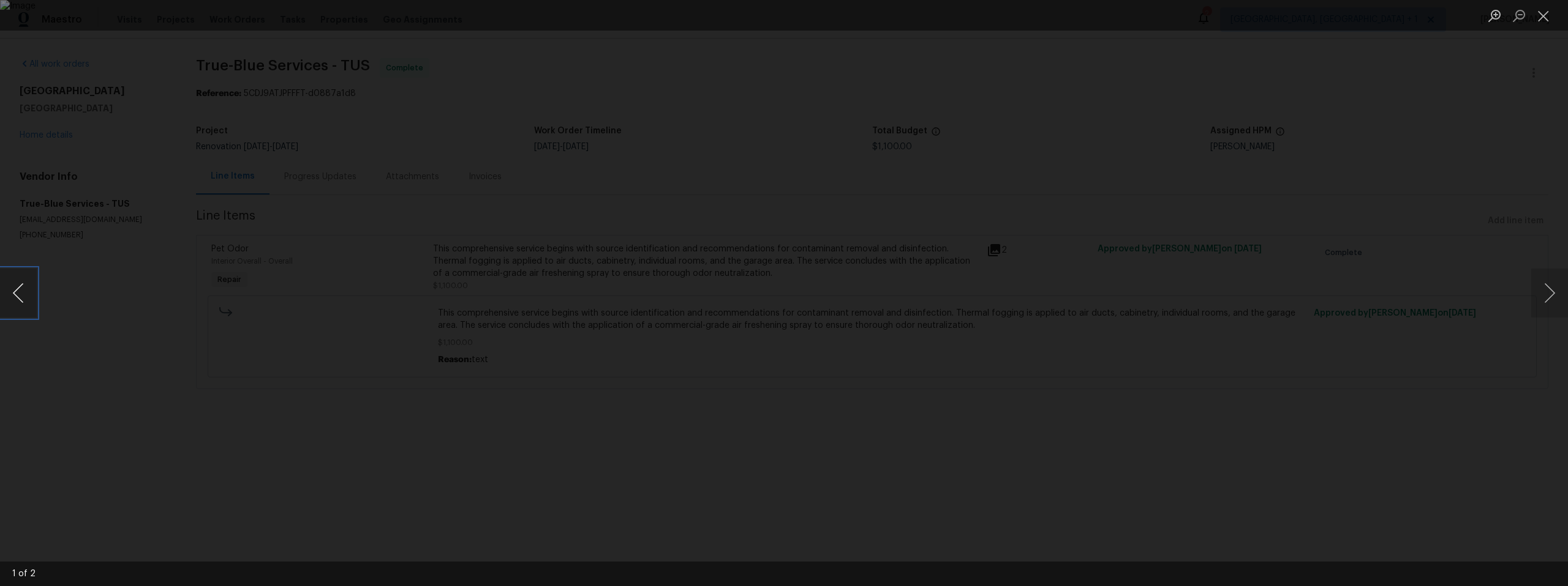
click at [20, 293] on button "Previous image" at bounding box center [19, 293] width 37 height 49
click at [413, 364] on div "Lightbox" at bounding box center [784, 293] width 1568 height 586
